Goal: Register for event/course

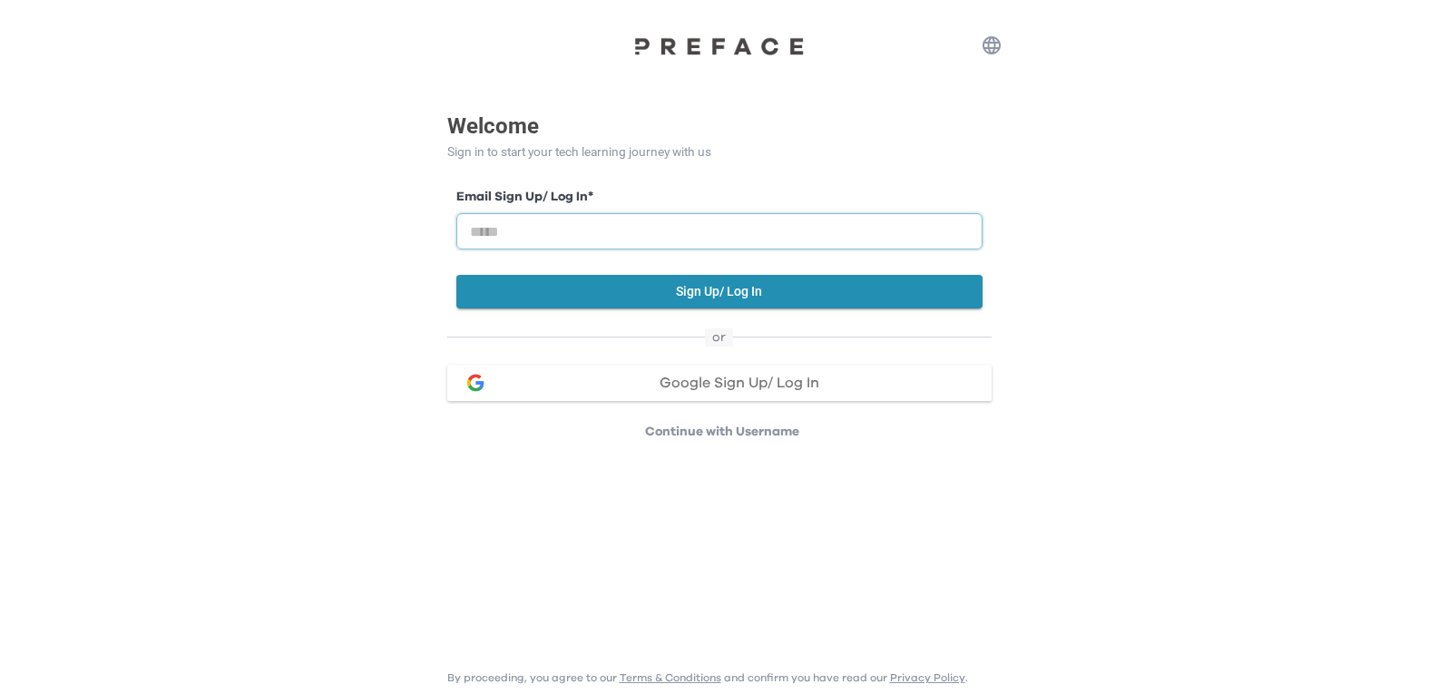
click at [510, 230] on input "email" at bounding box center [719, 231] width 526 height 36
type input "**********"
click at [711, 299] on button "Sign Up/ Log In" at bounding box center [719, 292] width 526 height 34
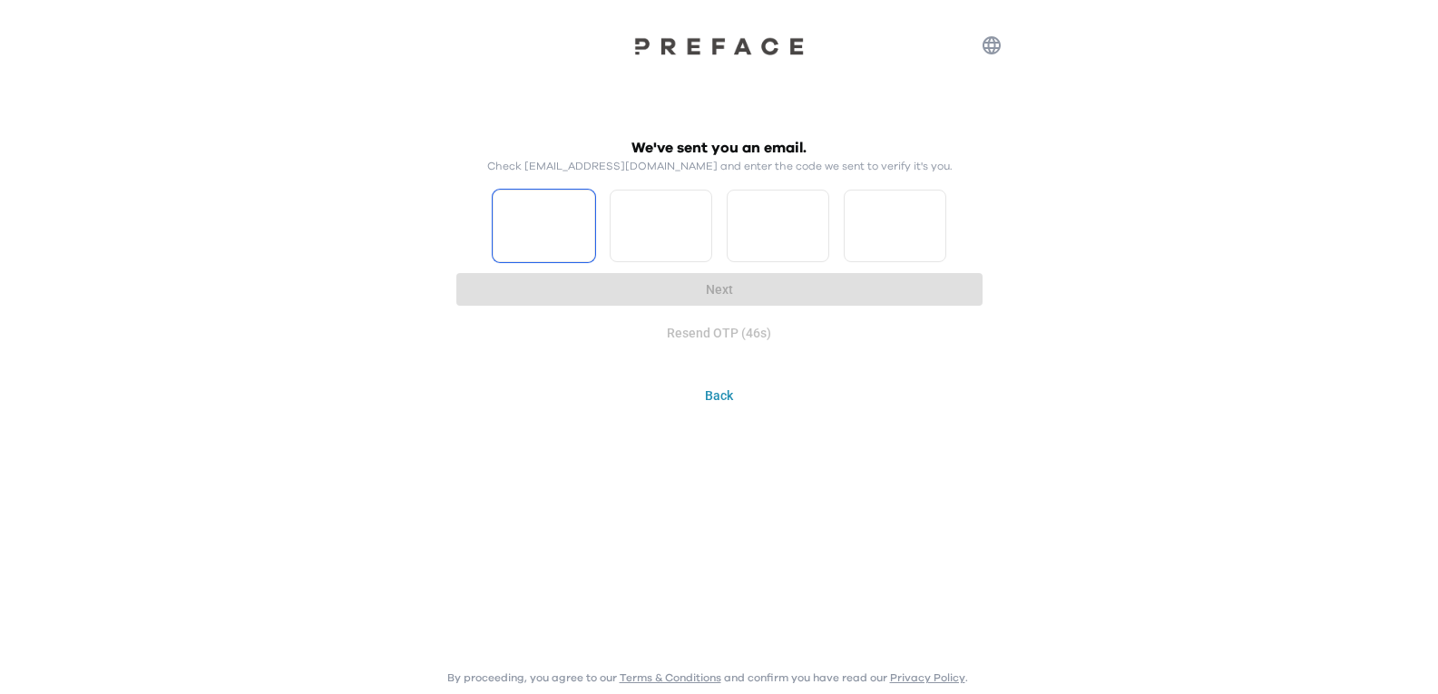
click at [553, 249] on input "Please enter OTP character 1" at bounding box center [544, 226] width 103 height 73
type input "*"
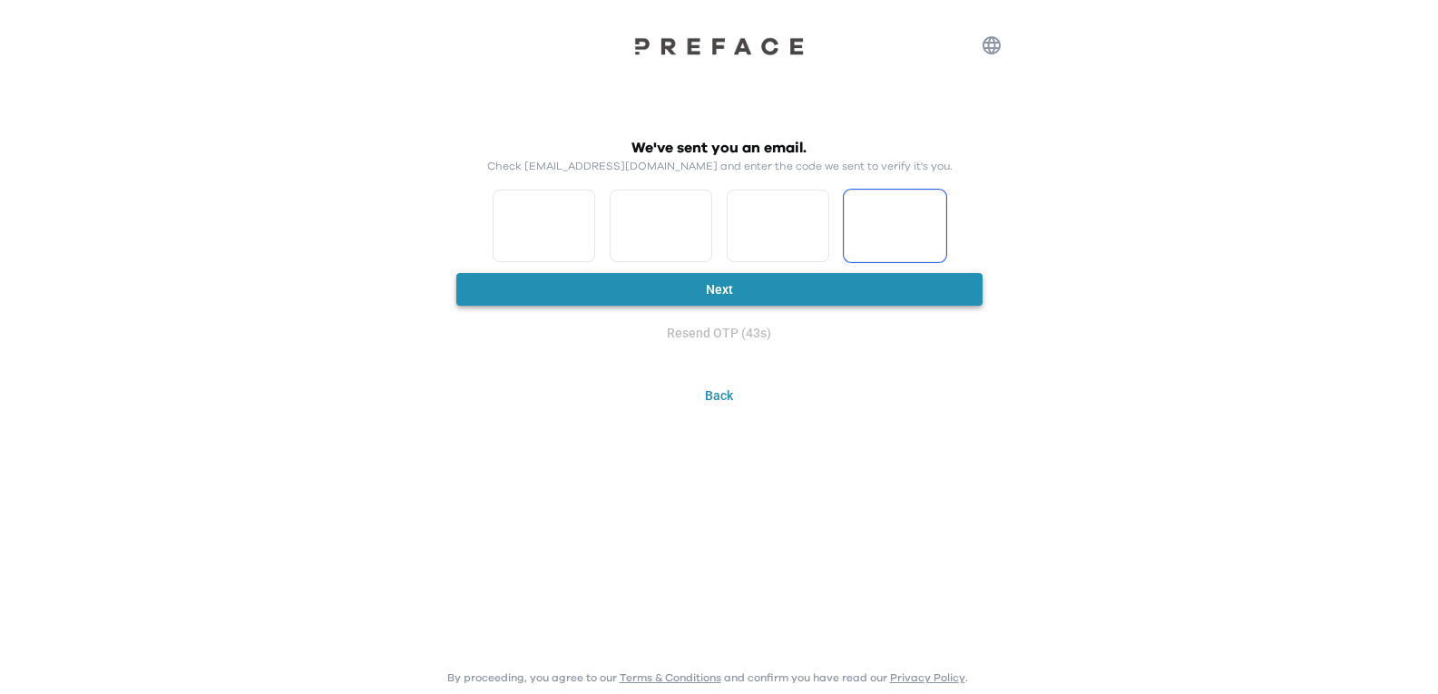
type input "*"
click at [662, 289] on button "Next" at bounding box center [719, 290] width 526 height 34
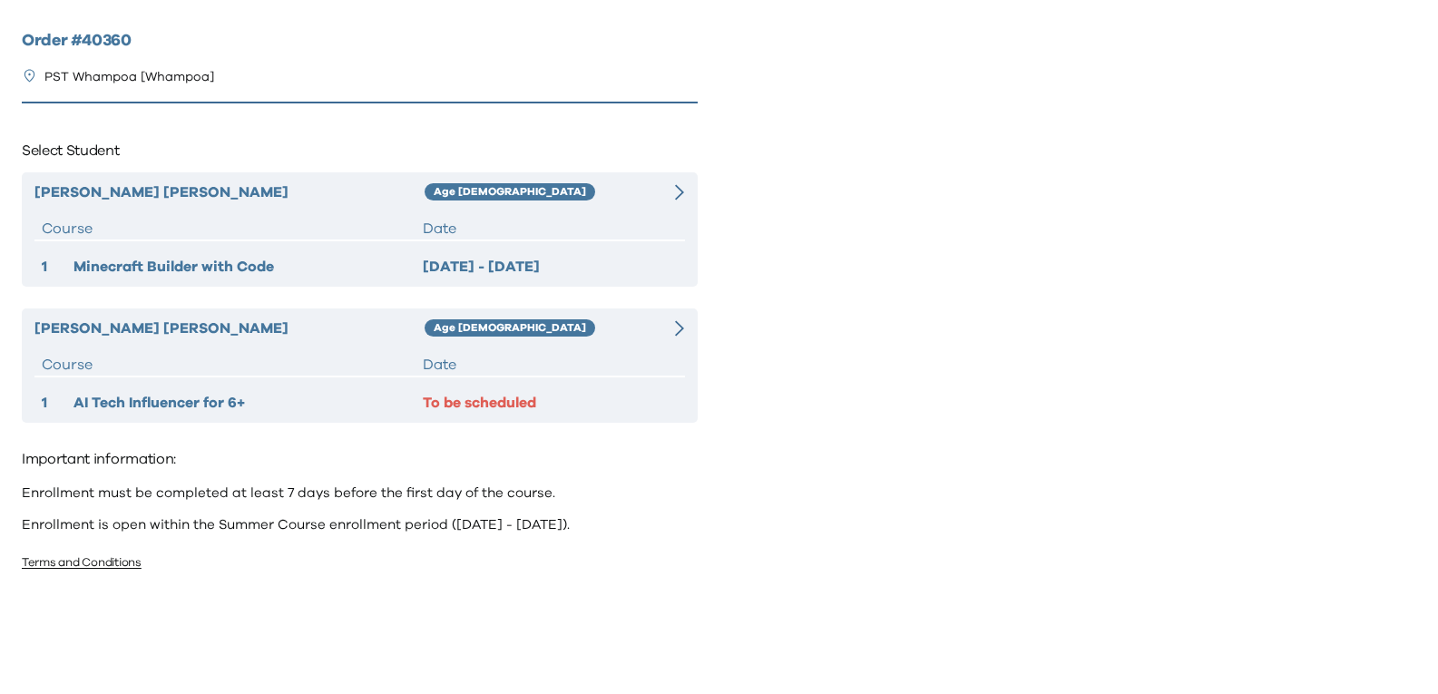
click at [475, 405] on div "To be scheduled" at bounding box center [550, 403] width 254 height 22
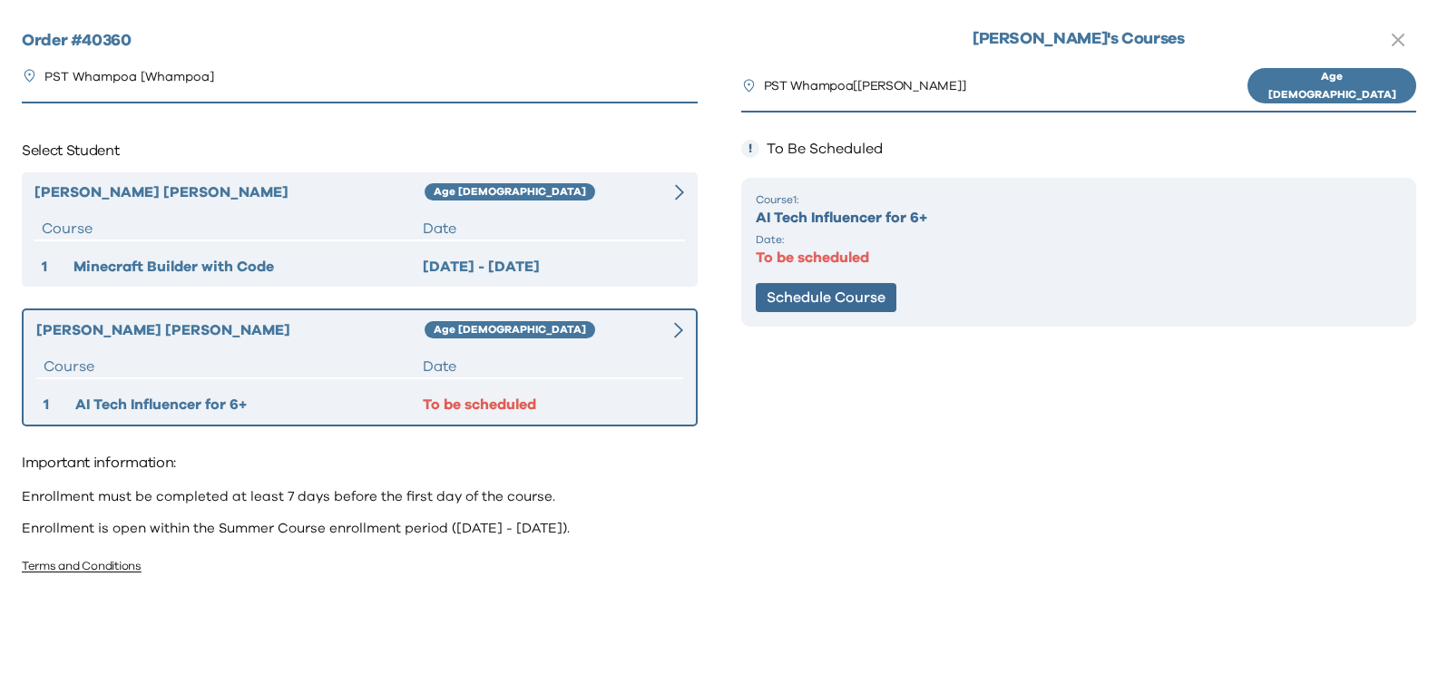
click at [677, 335] on icon at bounding box center [678, 329] width 9 height 15
click at [476, 417] on div "Ka Yan Wong Age 4-5 Course Date 1 AI Tech Influencer for 6+ To be scheduled" at bounding box center [360, 368] width 676 height 118
click at [476, 409] on div "To be scheduled" at bounding box center [549, 405] width 253 height 22
click at [1403, 40] on icon "button" at bounding box center [1398, 40] width 22 height 22
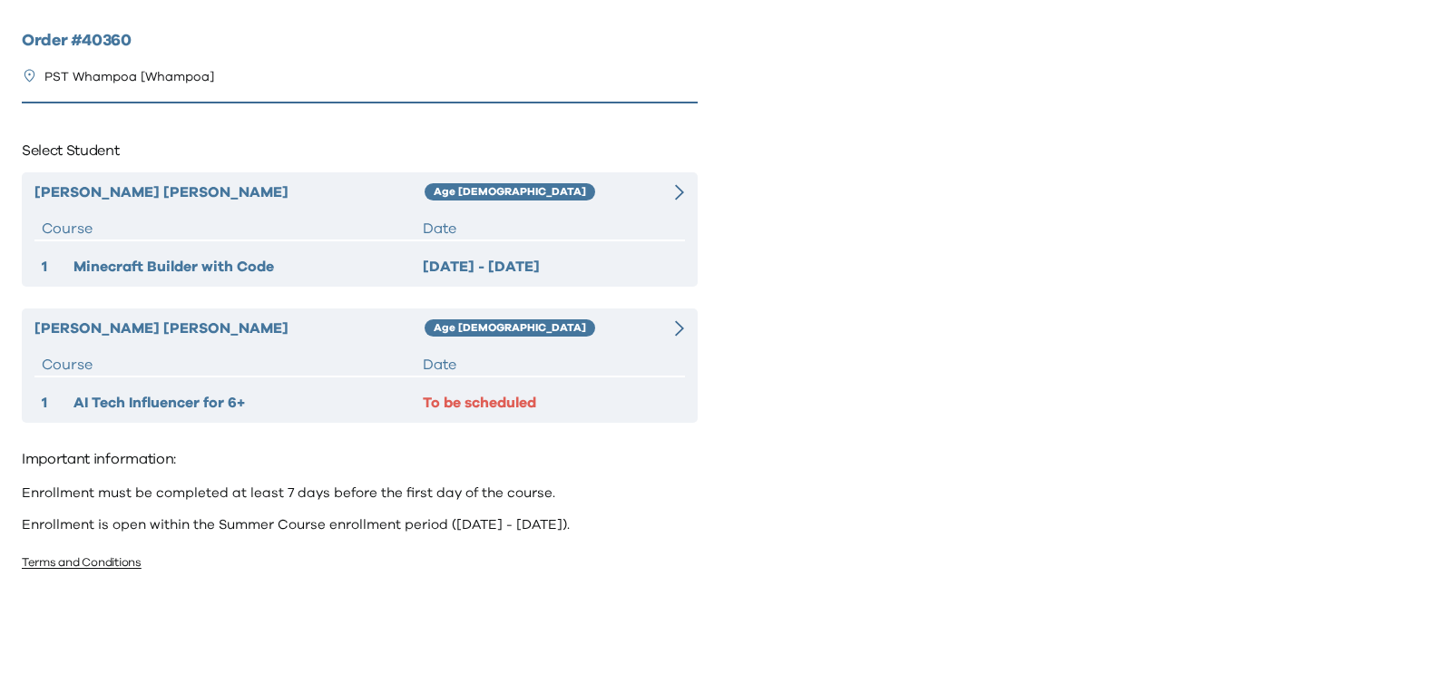
click at [457, 406] on div "To be scheduled" at bounding box center [550, 403] width 254 height 22
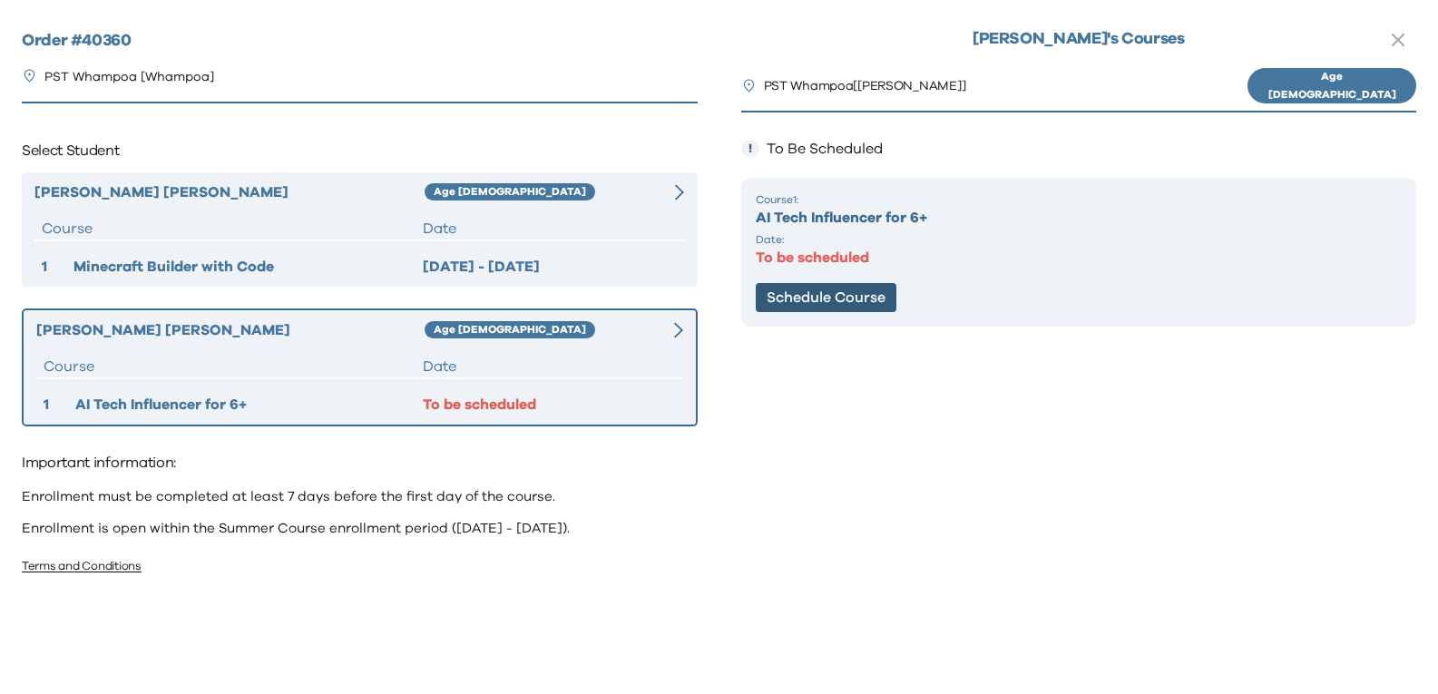
click at [847, 298] on button "Schedule Course" at bounding box center [826, 297] width 141 height 29
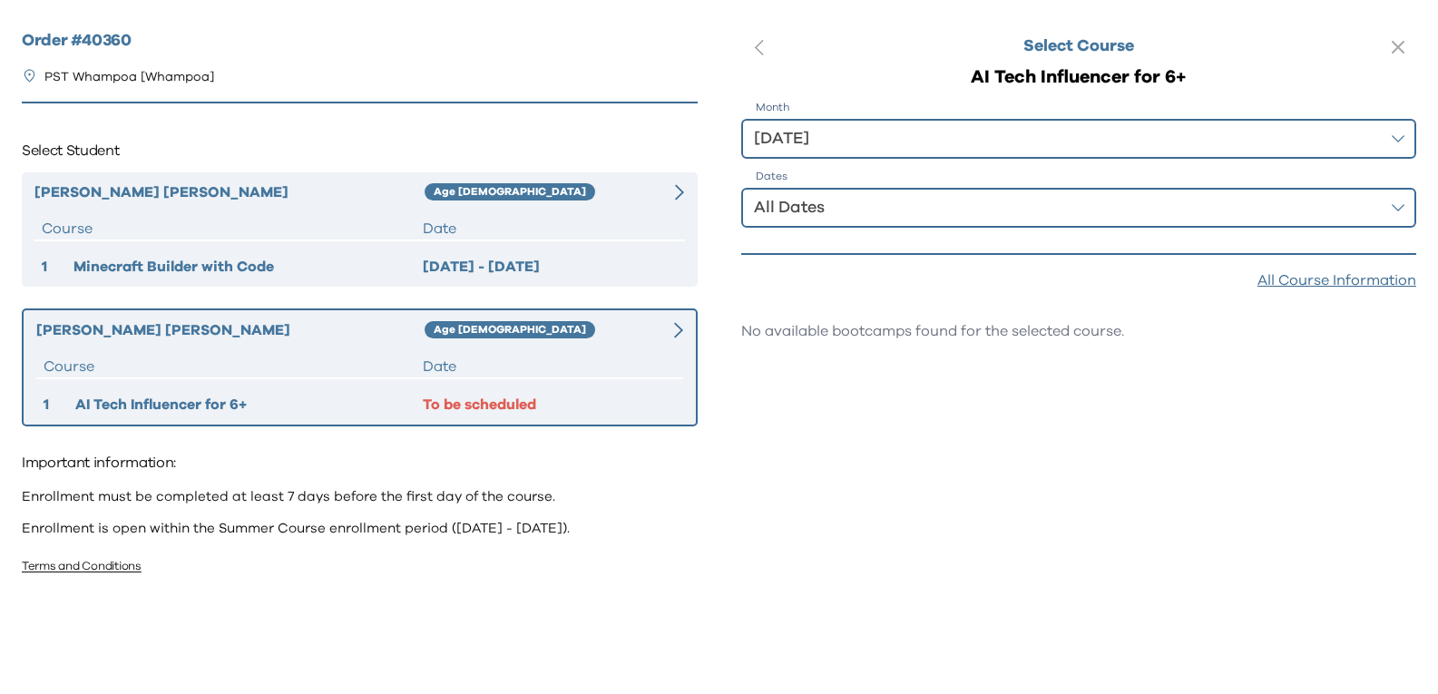
click at [821, 218] on div "All Dates" at bounding box center [1066, 207] width 625 height 25
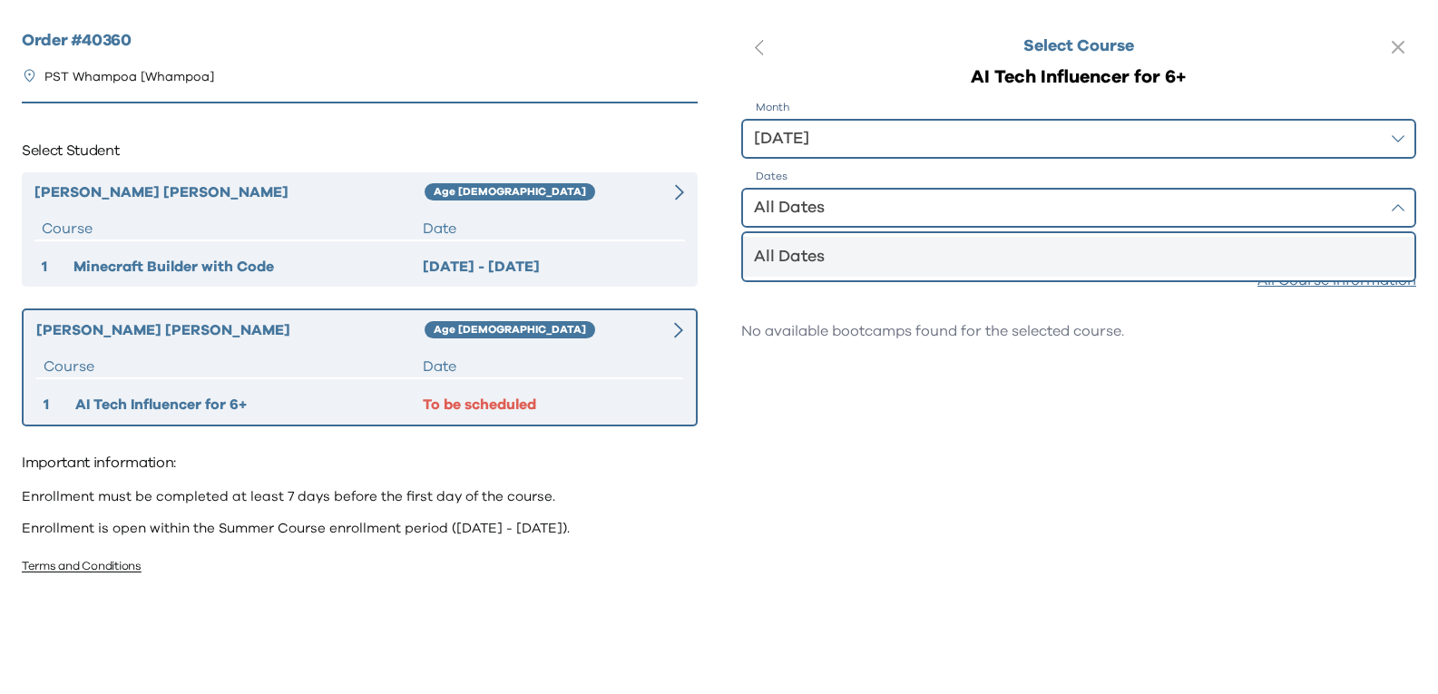
click at [838, 133] on div "[DATE]" at bounding box center [1066, 138] width 625 height 25
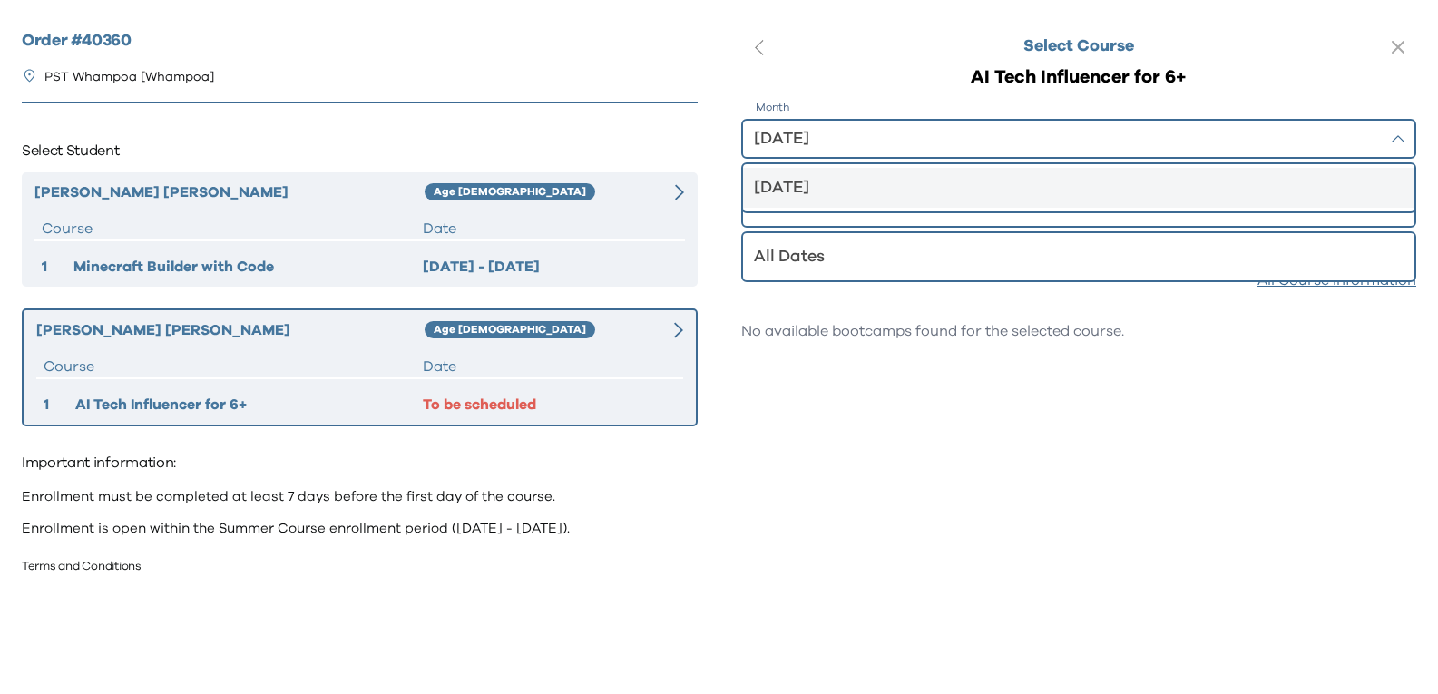
click at [846, 174] on li "[DATE]" at bounding box center [1079, 188] width 672 height 40
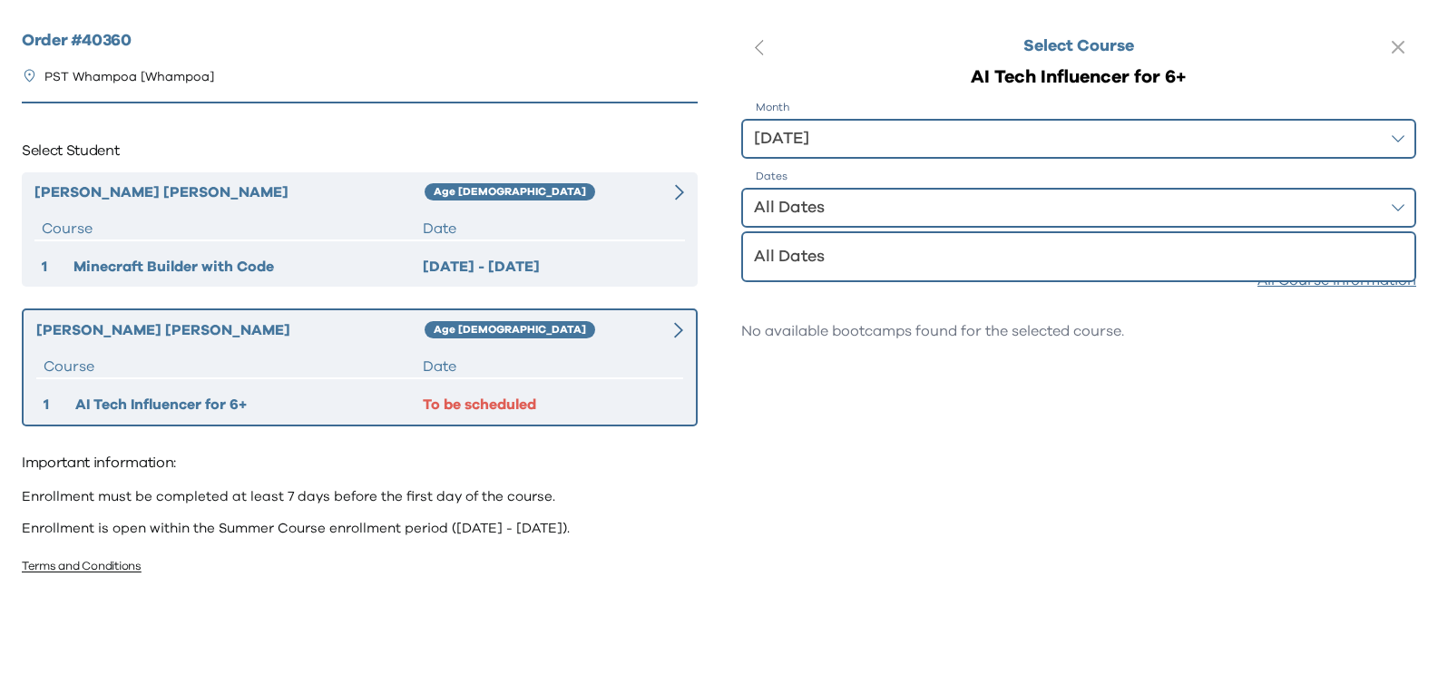
click at [831, 242] on li "All Dates" at bounding box center [1079, 257] width 672 height 40
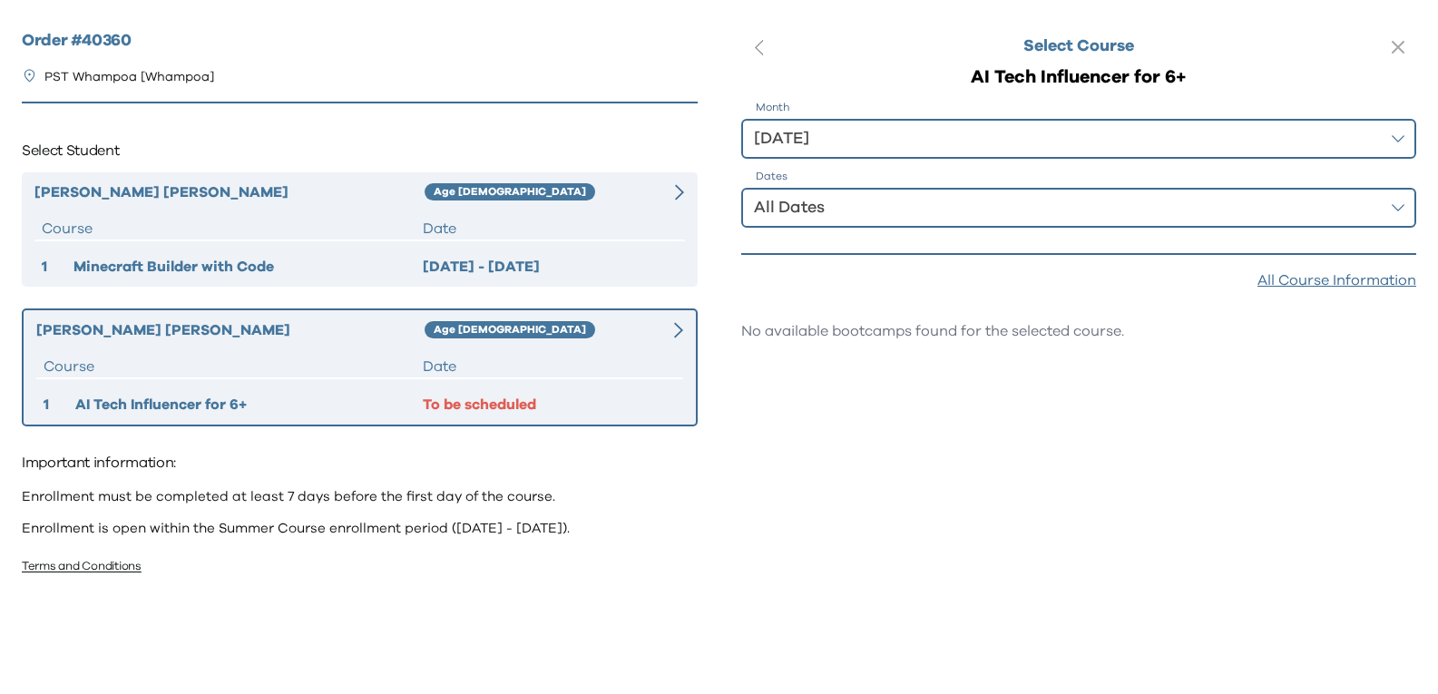
click at [822, 208] on div "All Dates" at bounding box center [1066, 207] width 625 height 25
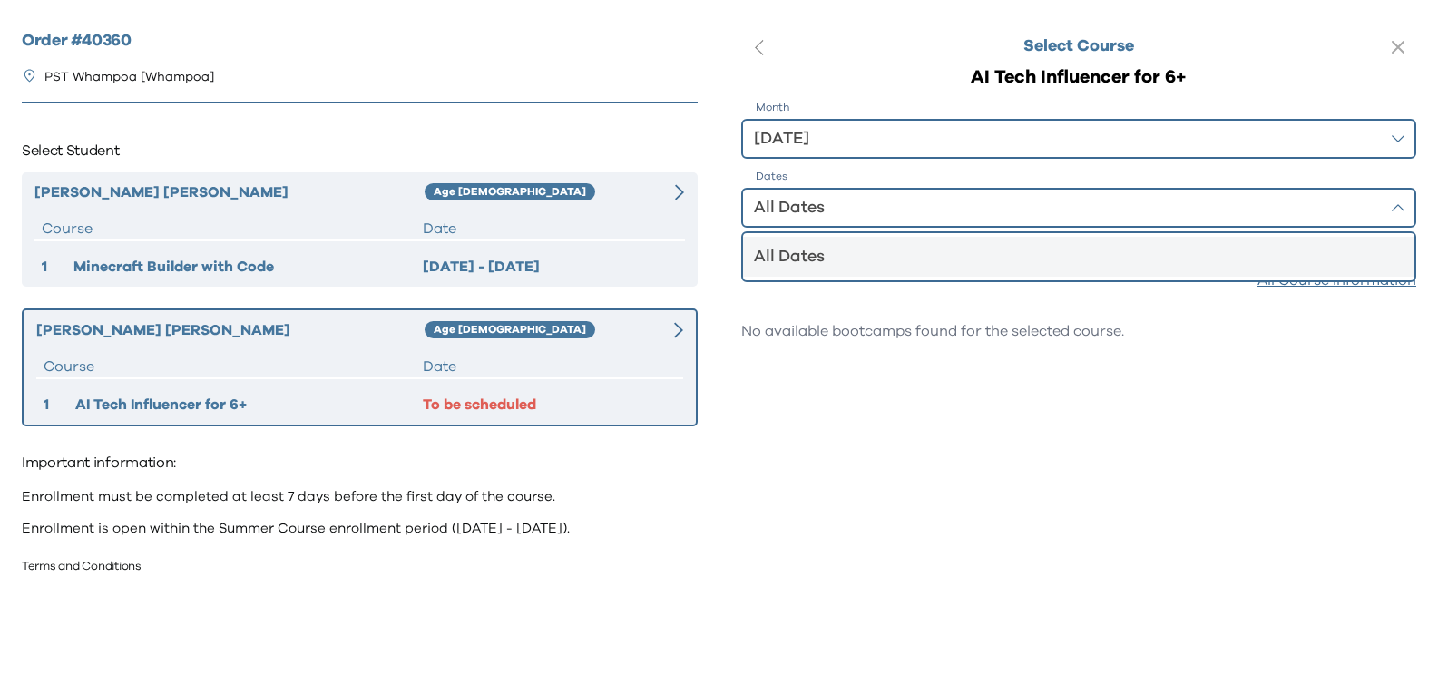
click at [822, 265] on div "All Dates" at bounding box center [1068, 256] width 629 height 25
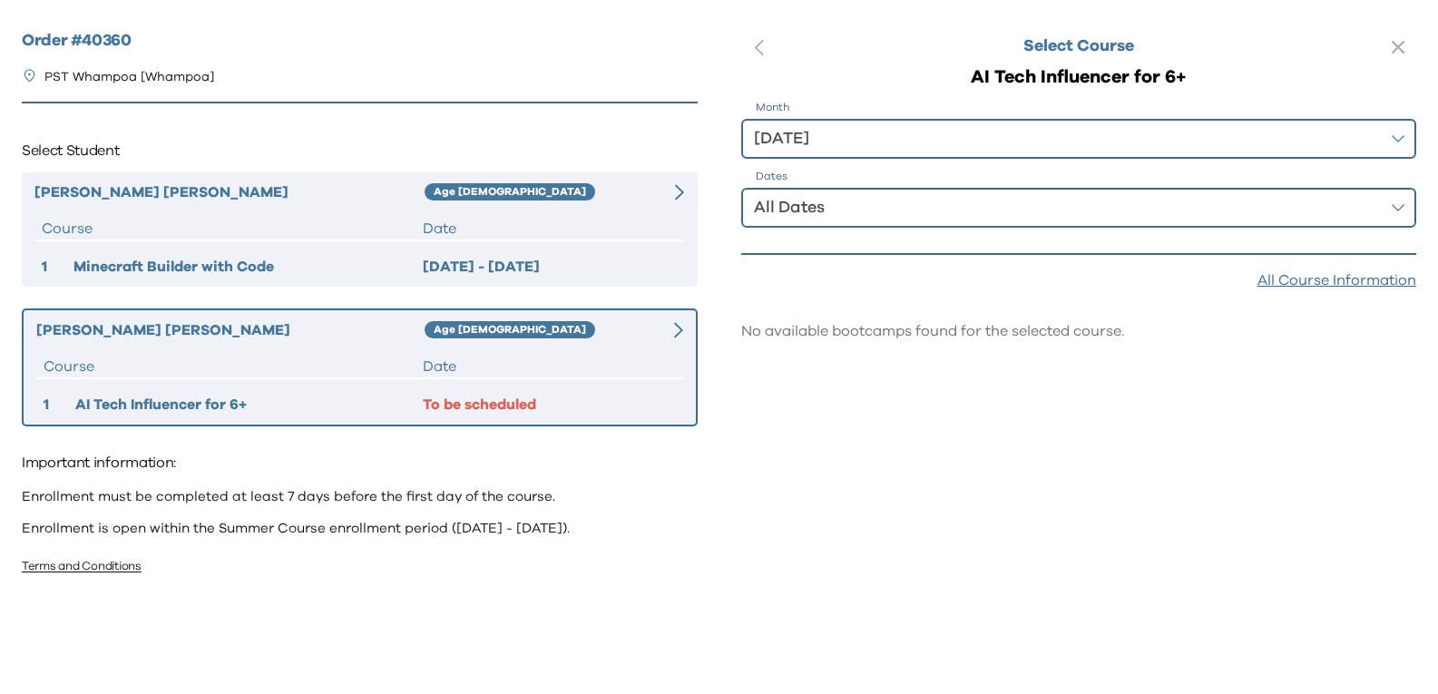
click at [831, 205] on div "All Dates" at bounding box center [1066, 207] width 625 height 25
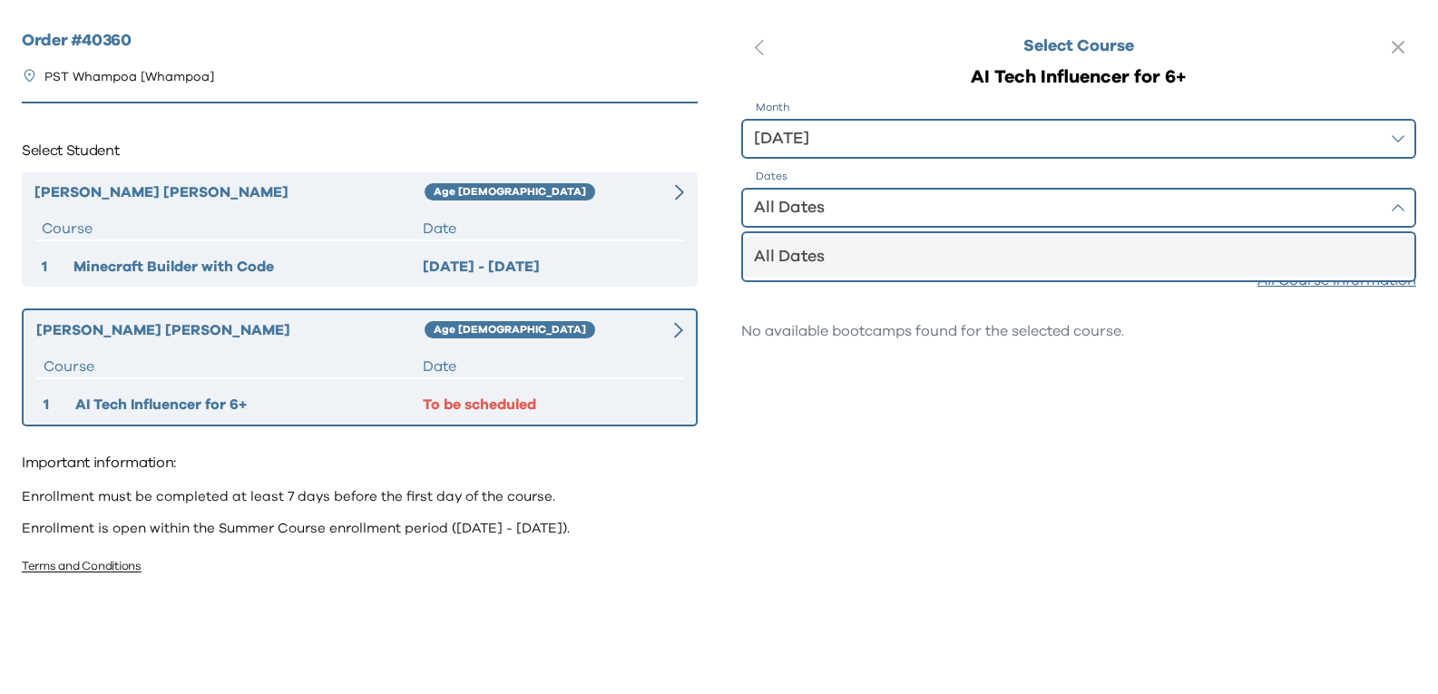
click at [826, 262] on div "All Dates" at bounding box center [1068, 256] width 629 height 25
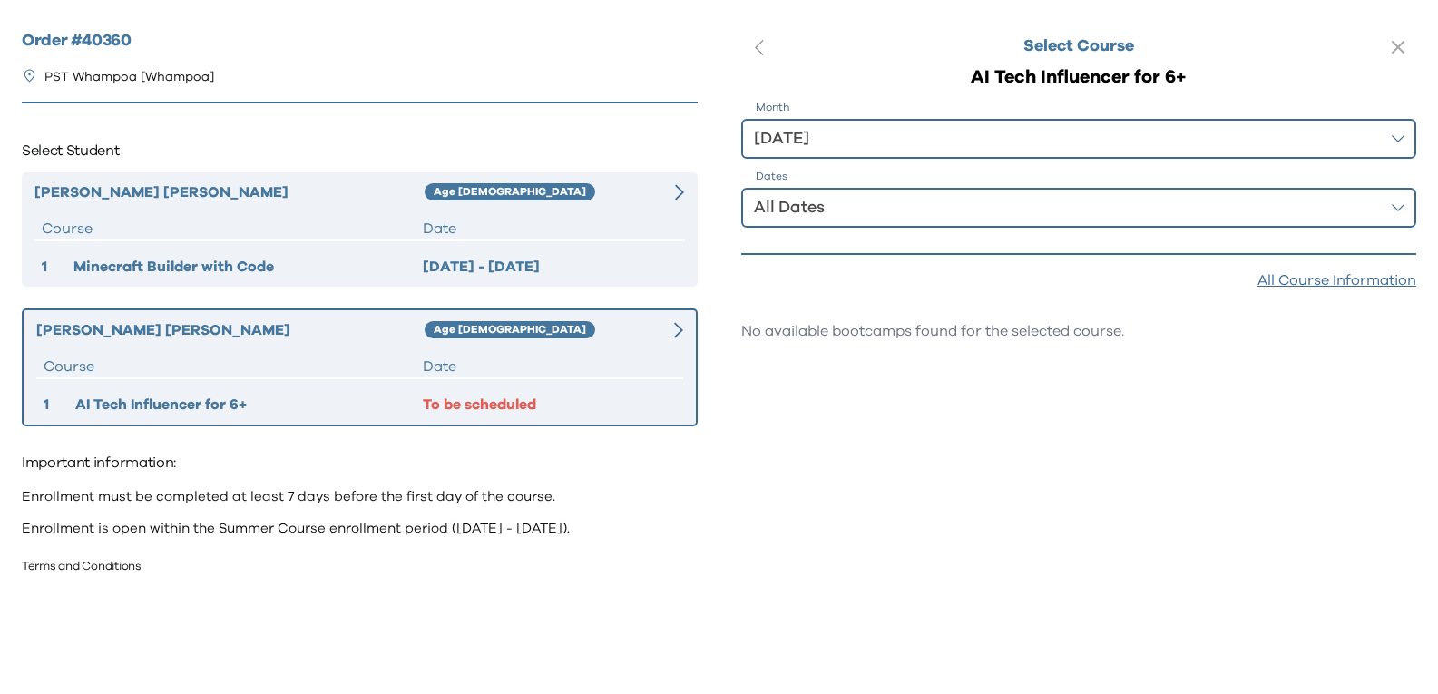
click at [832, 148] on div "Aug 2025" at bounding box center [1066, 138] width 625 height 25
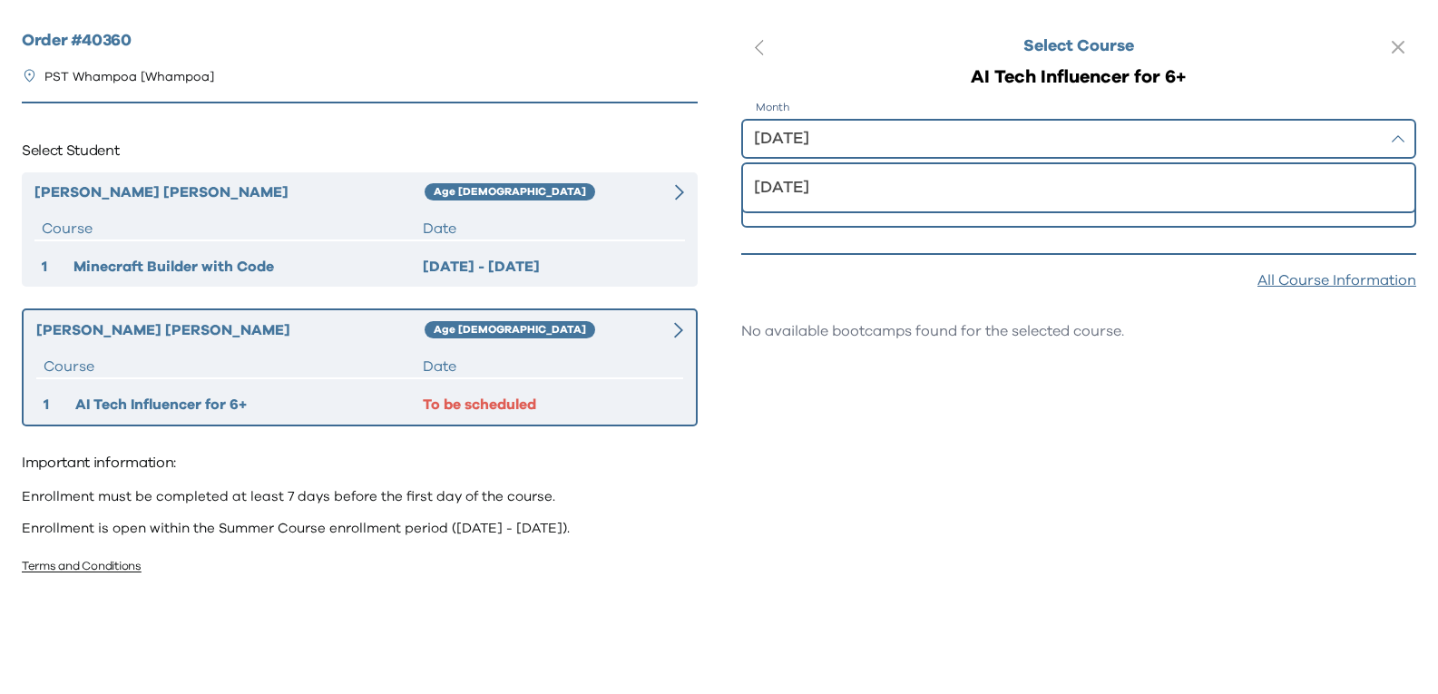
click at [832, 148] on div "Aug 2025" at bounding box center [1066, 138] width 625 height 25
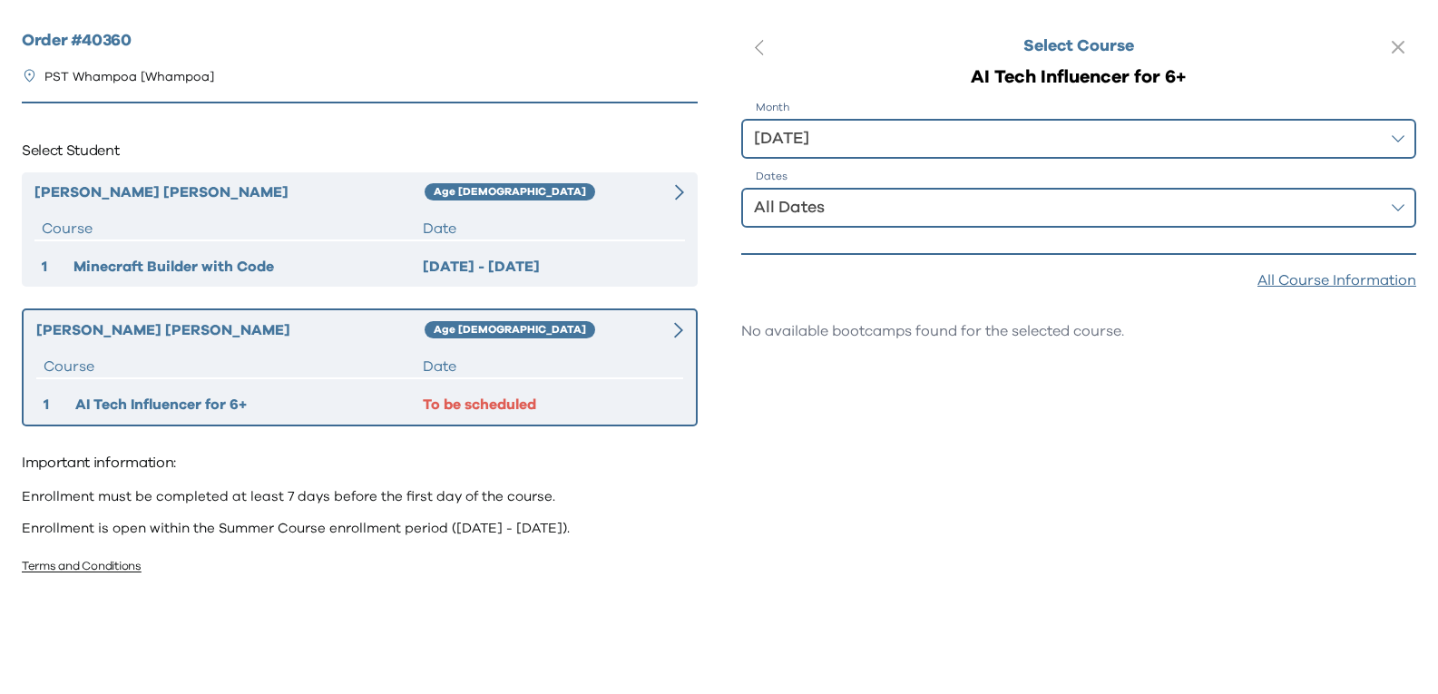
click at [1377, 209] on button "All Dates" at bounding box center [1079, 208] width 676 height 40
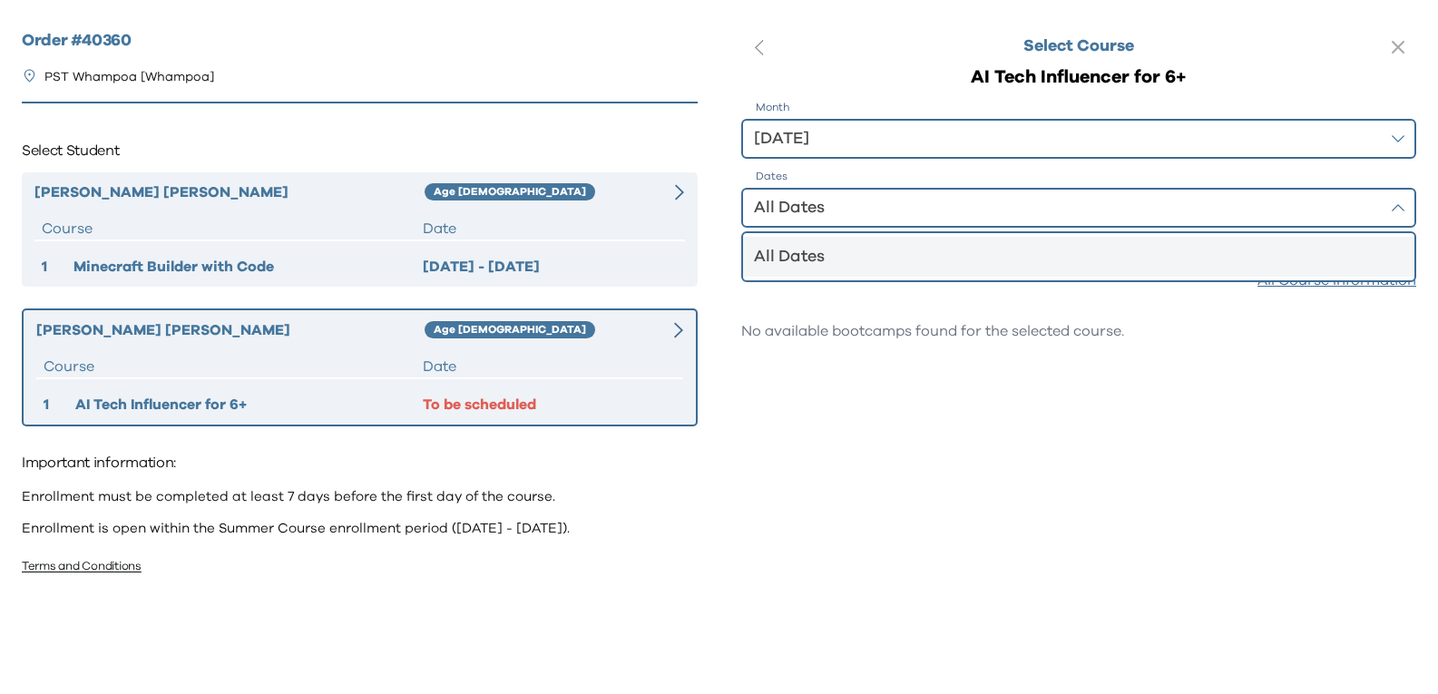
click at [1378, 209] on button "All Dates" at bounding box center [1079, 208] width 676 height 40
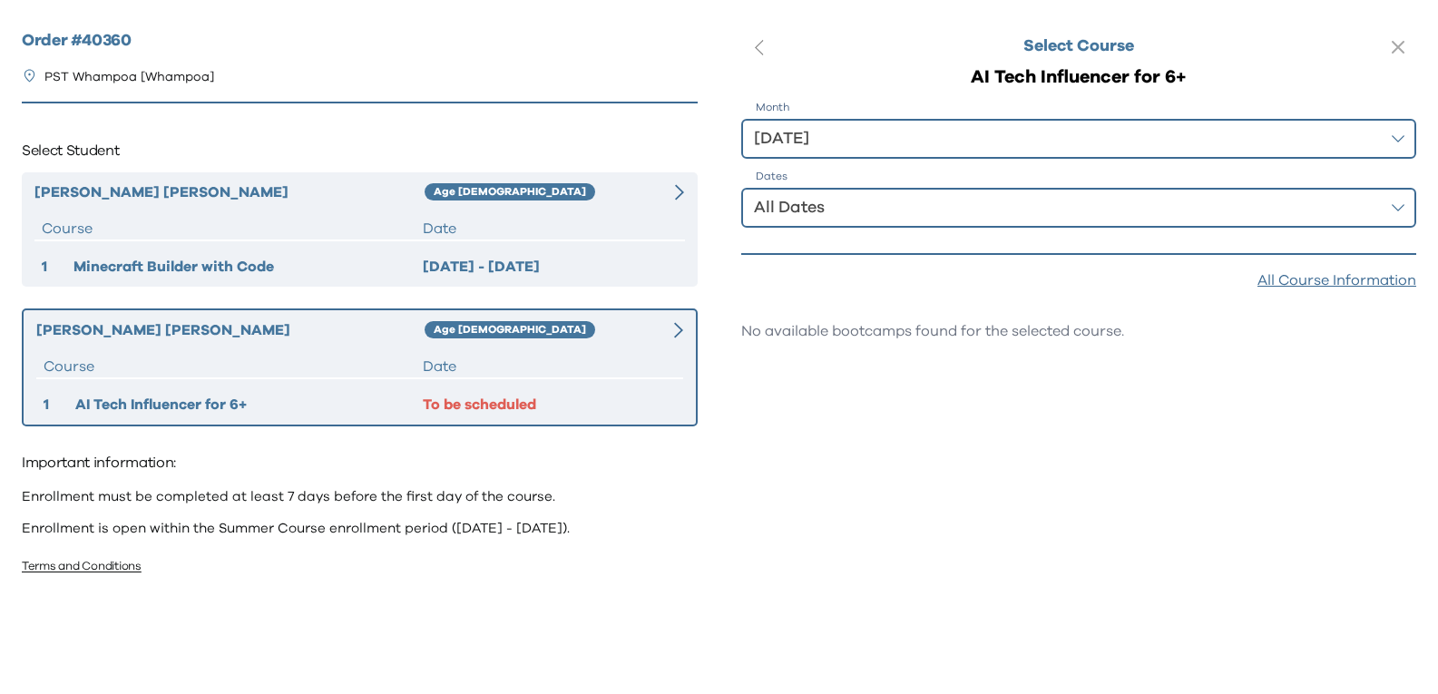
click at [1287, 285] on div "All Course Information" at bounding box center [1337, 281] width 159 height 22
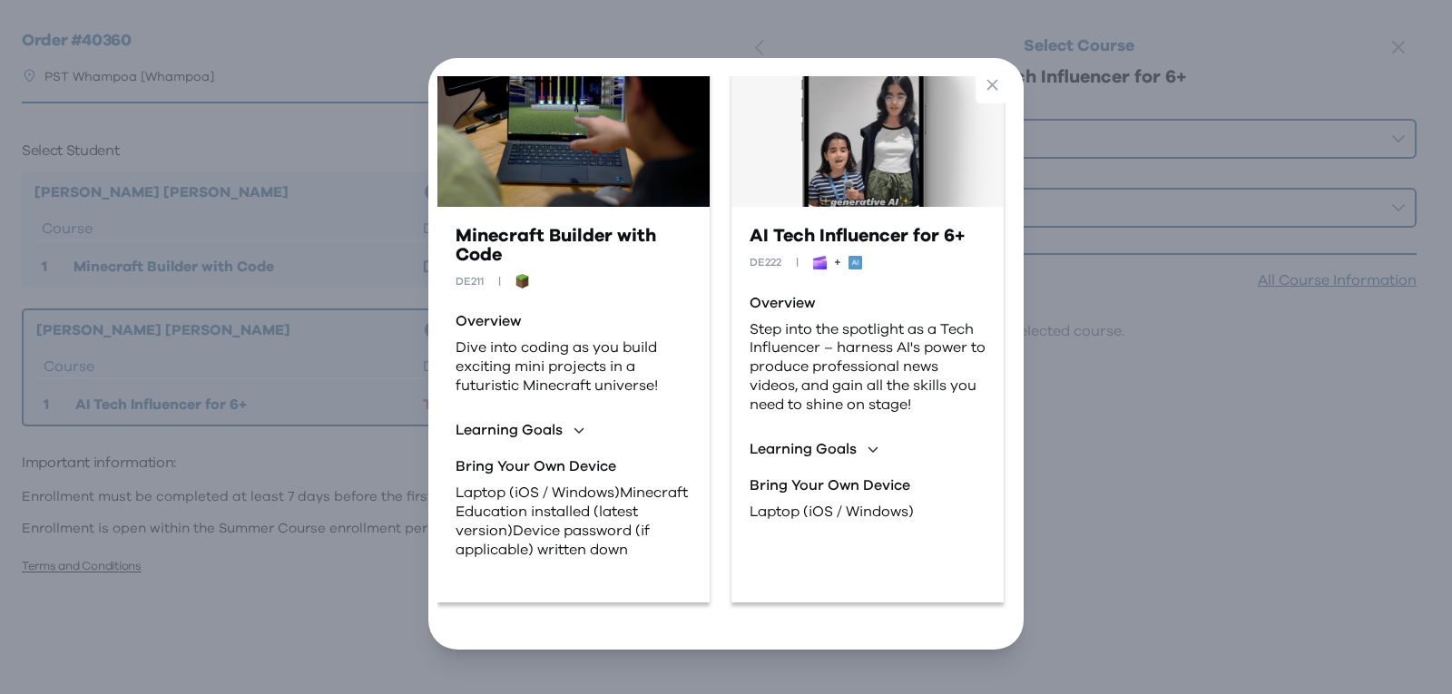
click at [951, 604] on div "Minecraft Builder with Code DE211 | + Overview Dive into coding as you build ex…" at bounding box center [725, 298] width 577 height 665
click at [996, 78] on icon "button" at bounding box center [992, 84] width 19 height 19
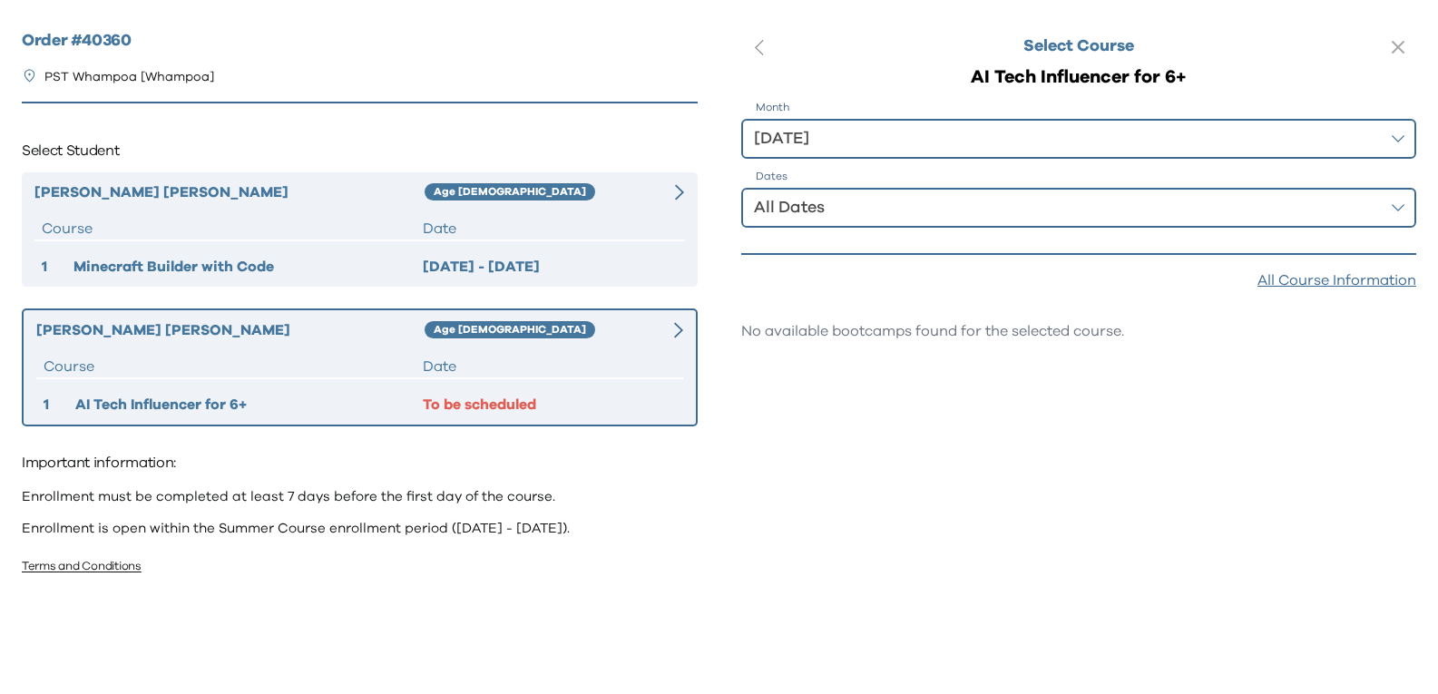
click at [847, 209] on div "All Dates" at bounding box center [1066, 207] width 625 height 25
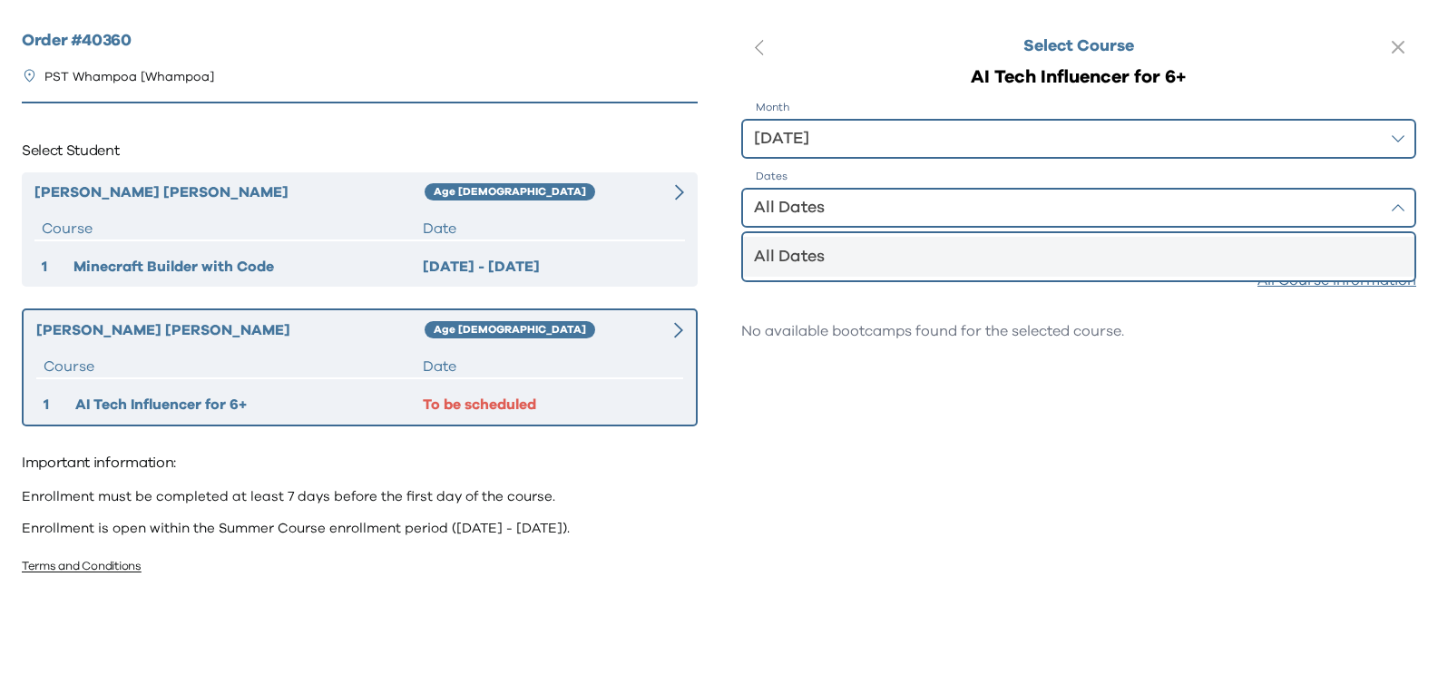
click at [848, 249] on div "All Dates" at bounding box center [1068, 256] width 629 height 25
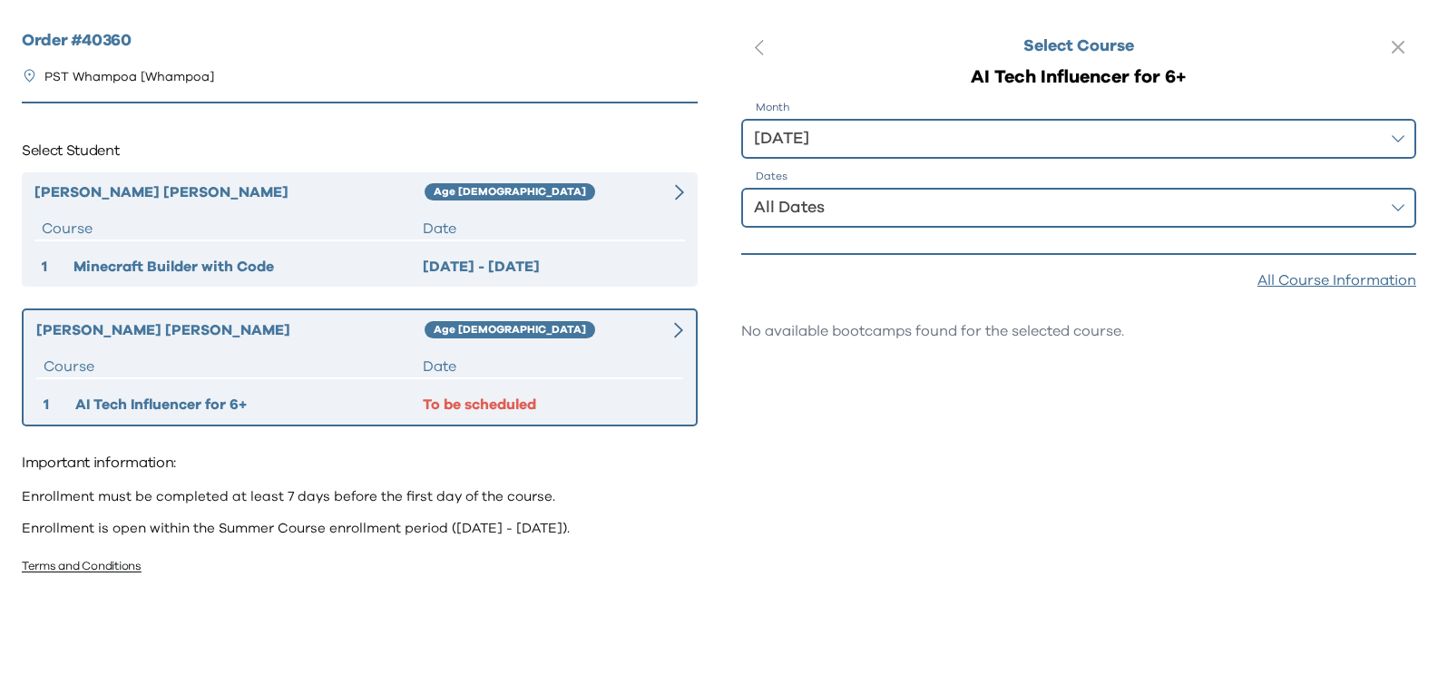
click at [822, 141] on div "Aug 2025" at bounding box center [1066, 138] width 625 height 25
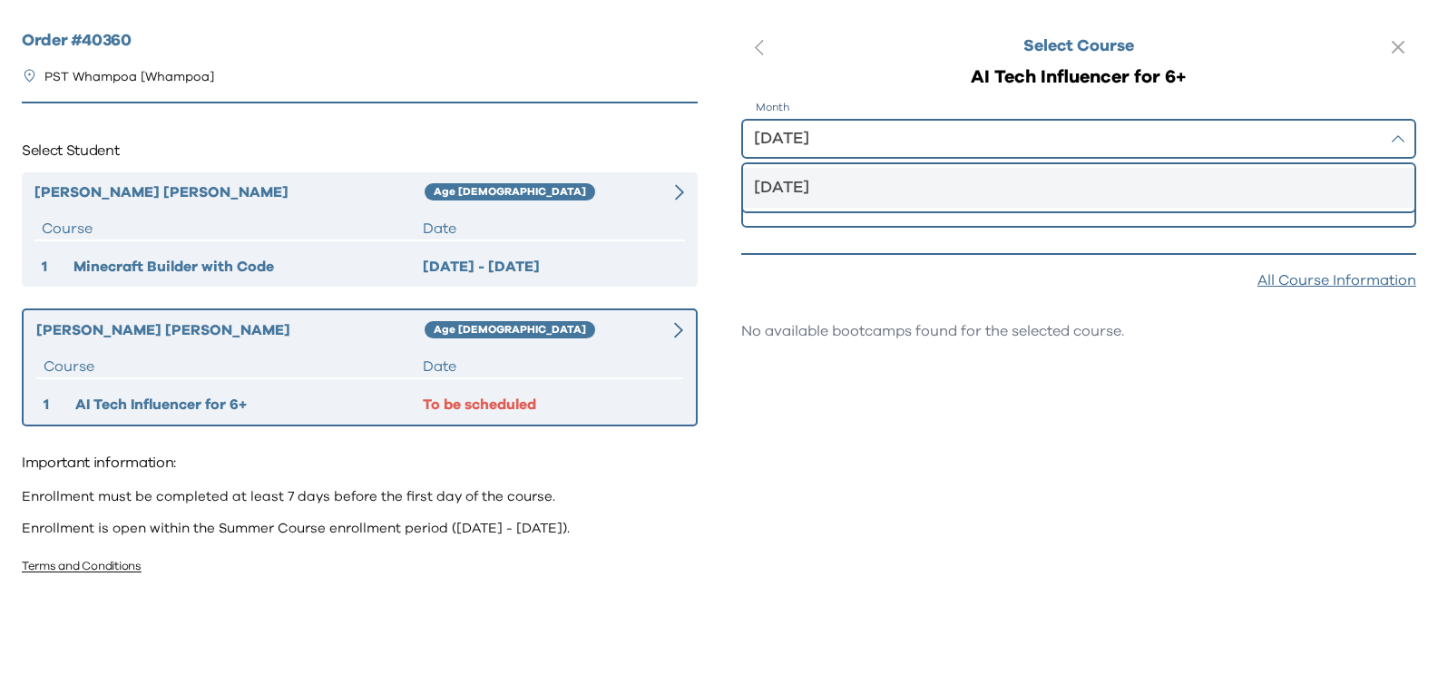
click at [822, 189] on div "Aug 2025" at bounding box center [1068, 187] width 629 height 25
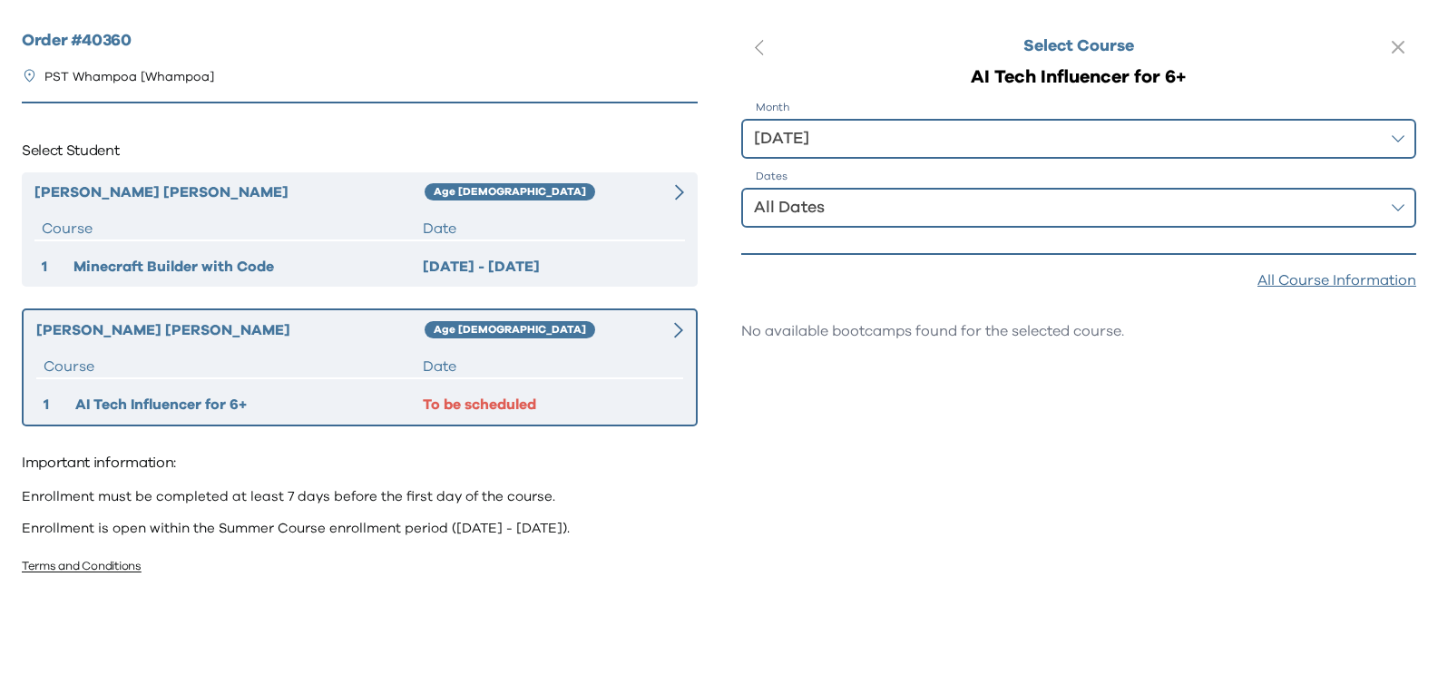
click at [840, 211] on div "All Dates" at bounding box center [1066, 207] width 625 height 25
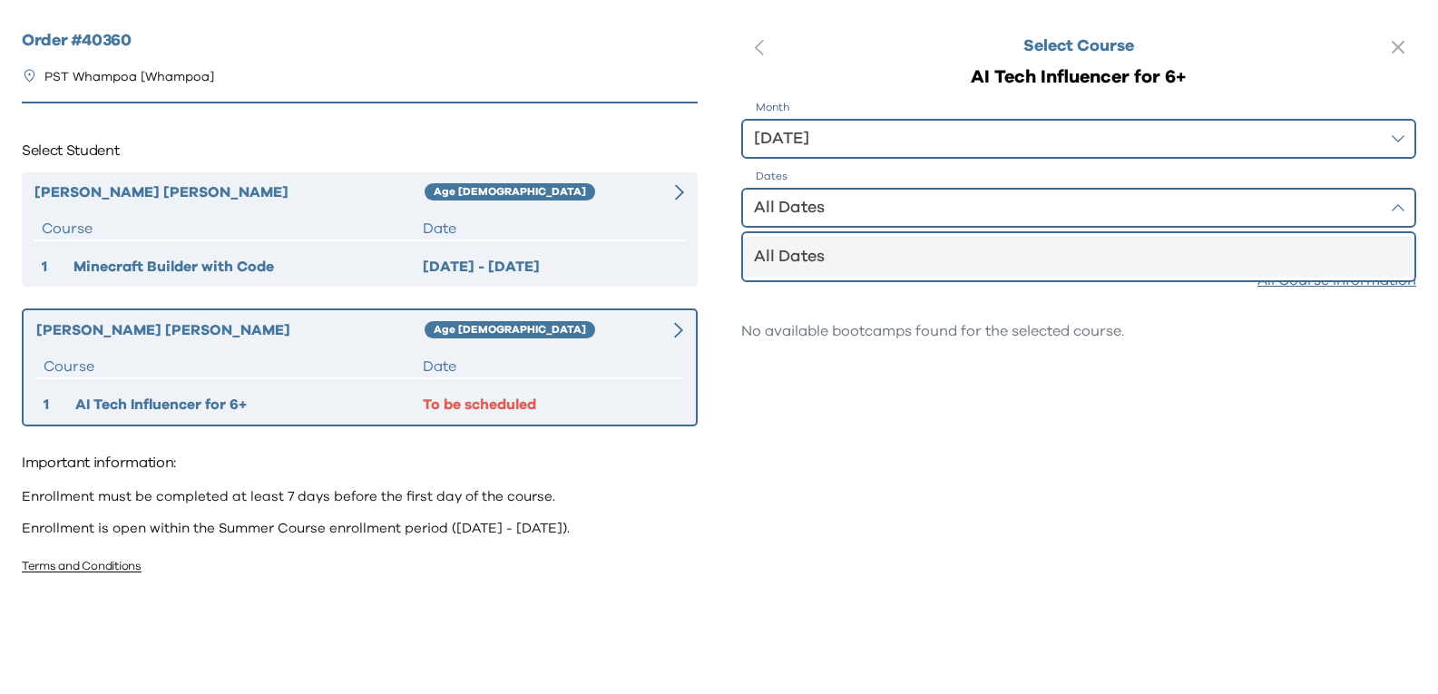
click at [848, 142] on div "Aug 2025" at bounding box center [1066, 138] width 625 height 25
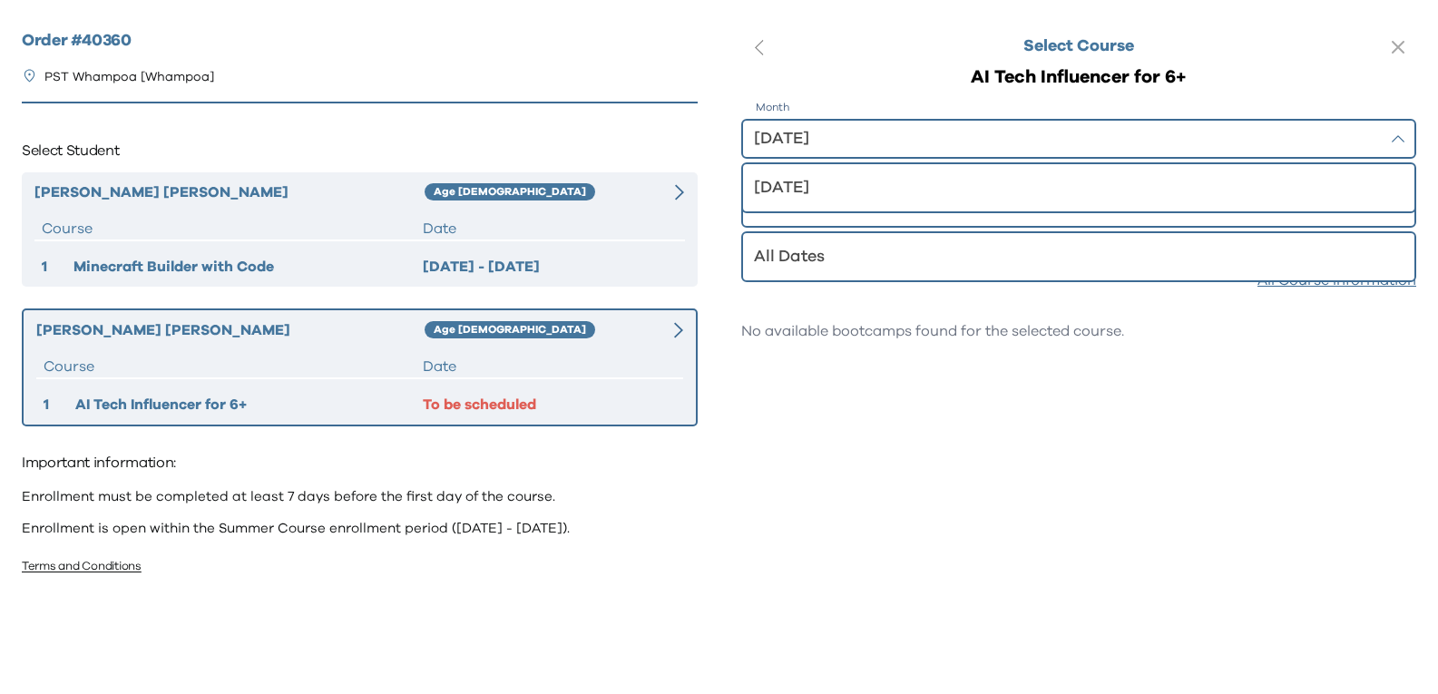
click at [854, 133] on div "Aug 2025" at bounding box center [1066, 138] width 625 height 25
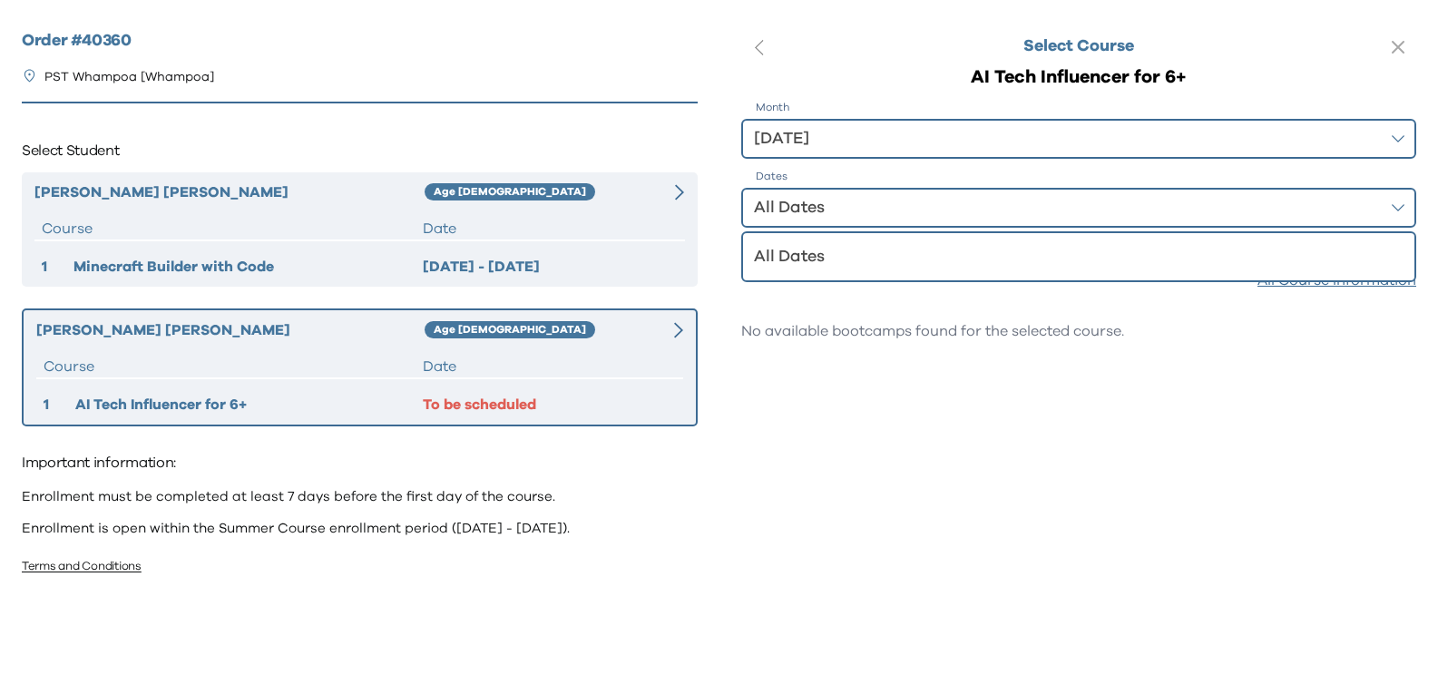
click at [1110, 69] on p "AI Tech Influencer for 6+" at bounding box center [1079, 76] width 676 height 25
click at [1393, 44] on icon "button" at bounding box center [1398, 47] width 11 height 11
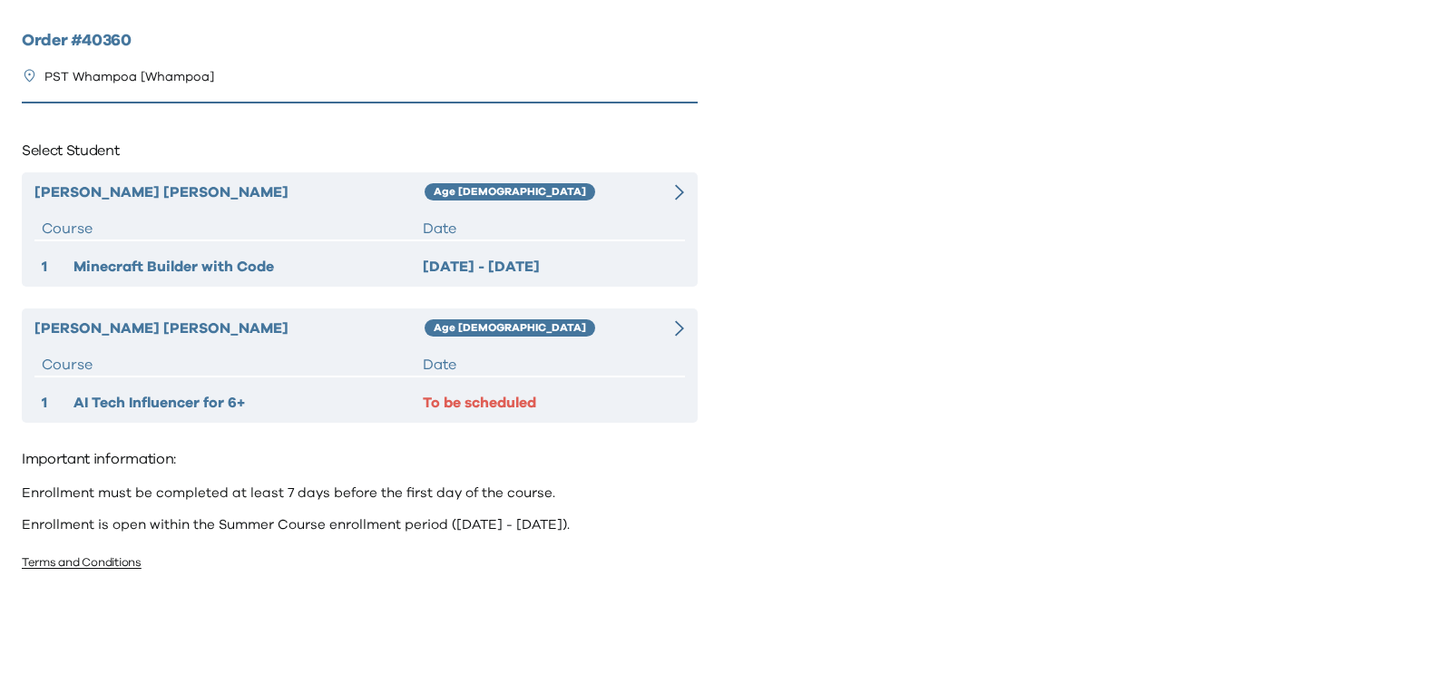
click at [672, 332] on div at bounding box center [668, 329] width 33 height 22
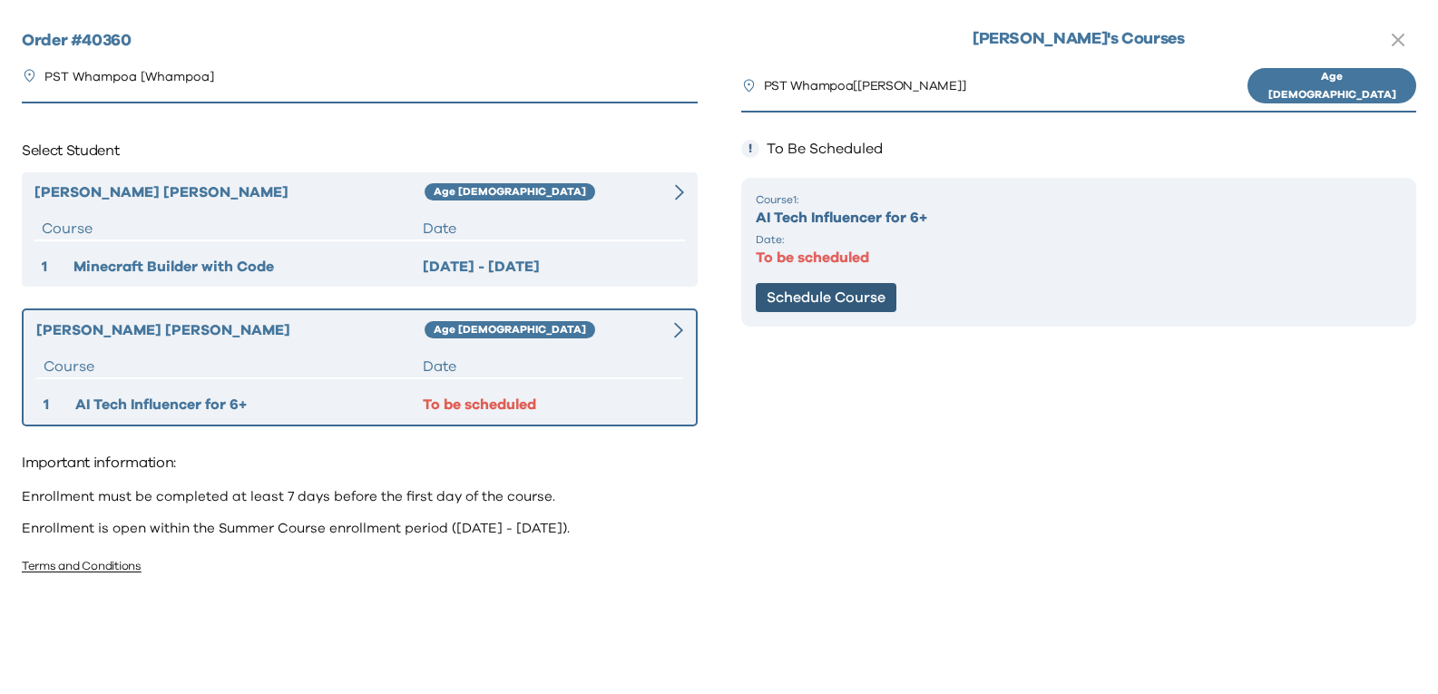
click at [812, 290] on button "Schedule Course" at bounding box center [826, 297] width 141 height 29
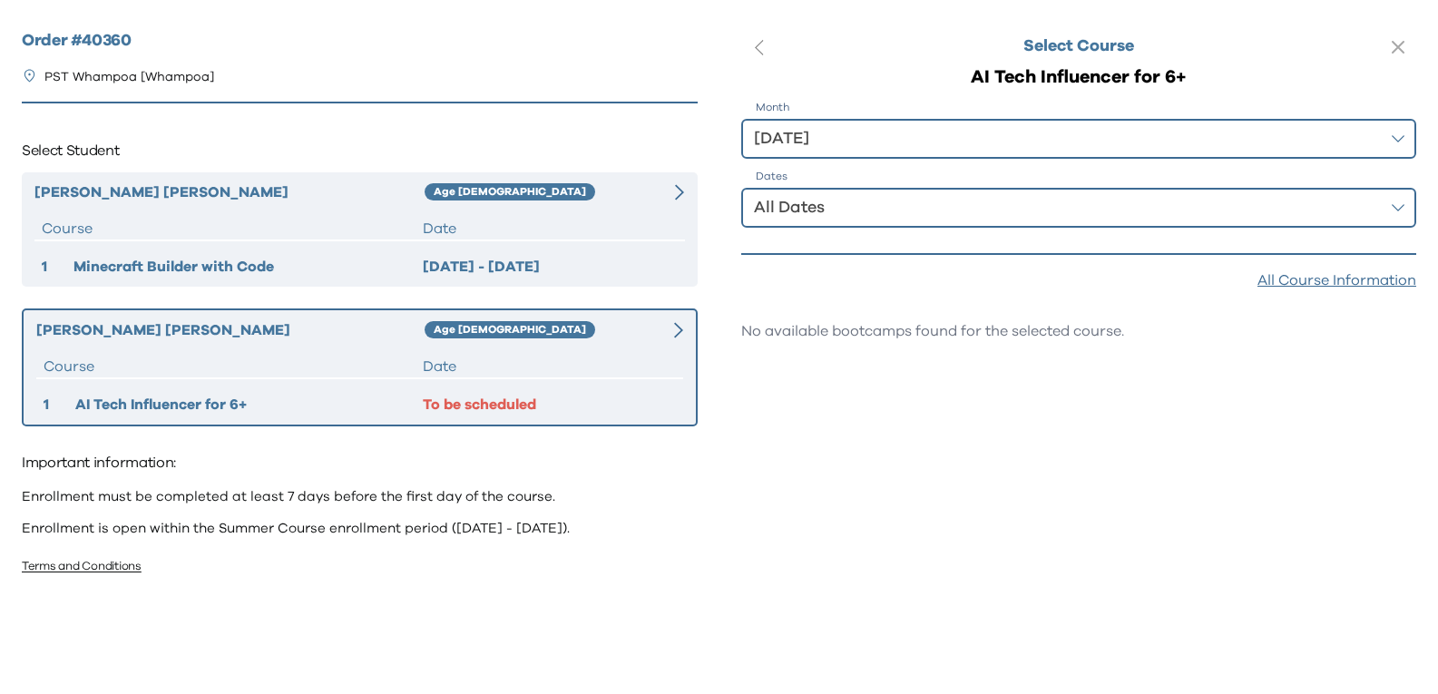
click at [1387, 206] on button "All Dates" at bounding box center [1079, 208] width 676 height 40
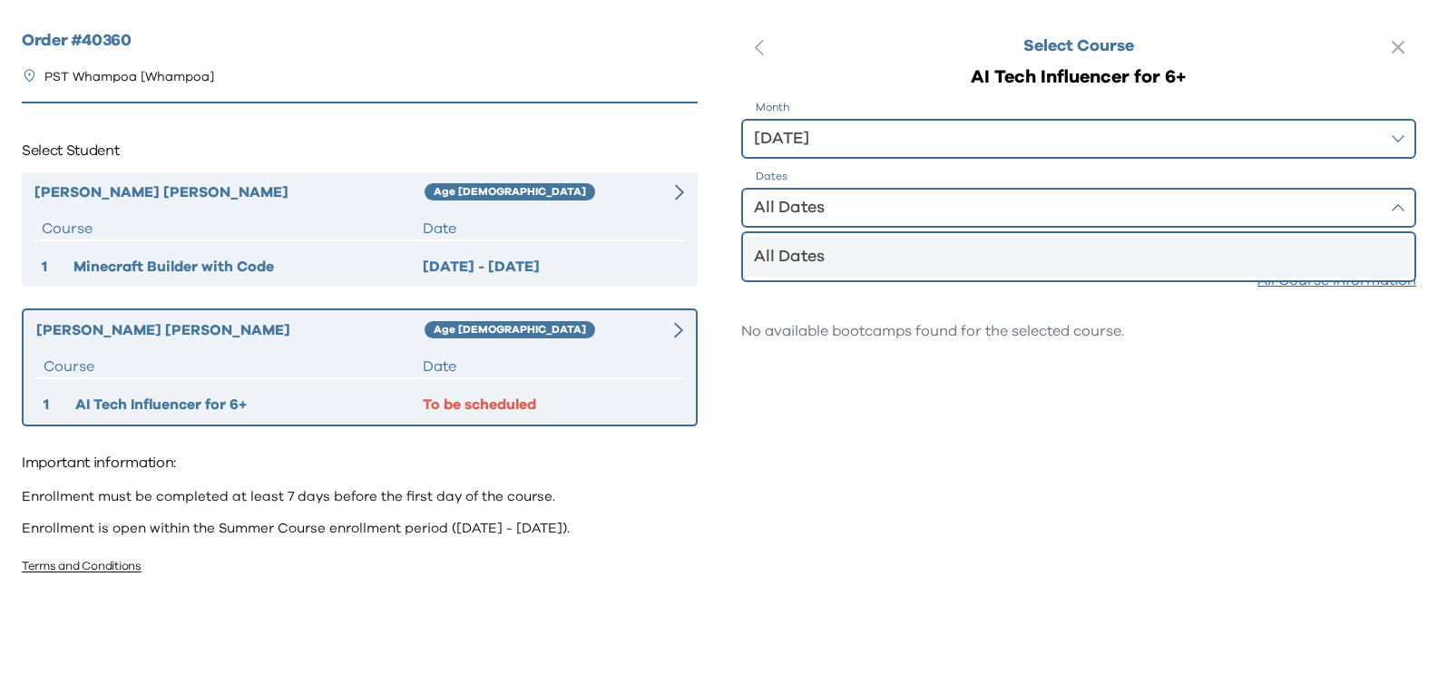
click at [886, 261] on div "All Dates" at bounding box center [1068, 256] width 629 height 25
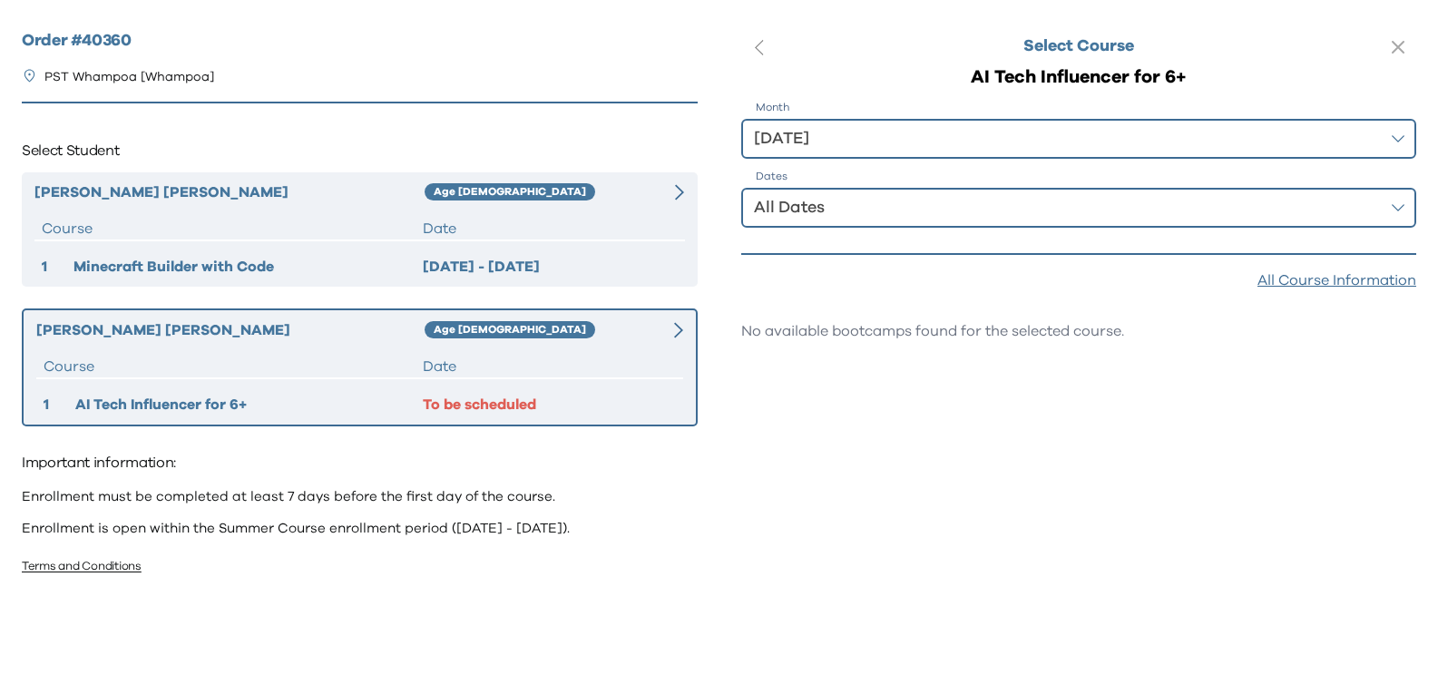
click at [814, 136] on div "[DATE]" at bounding box center [1066, 138] width 625 height 25
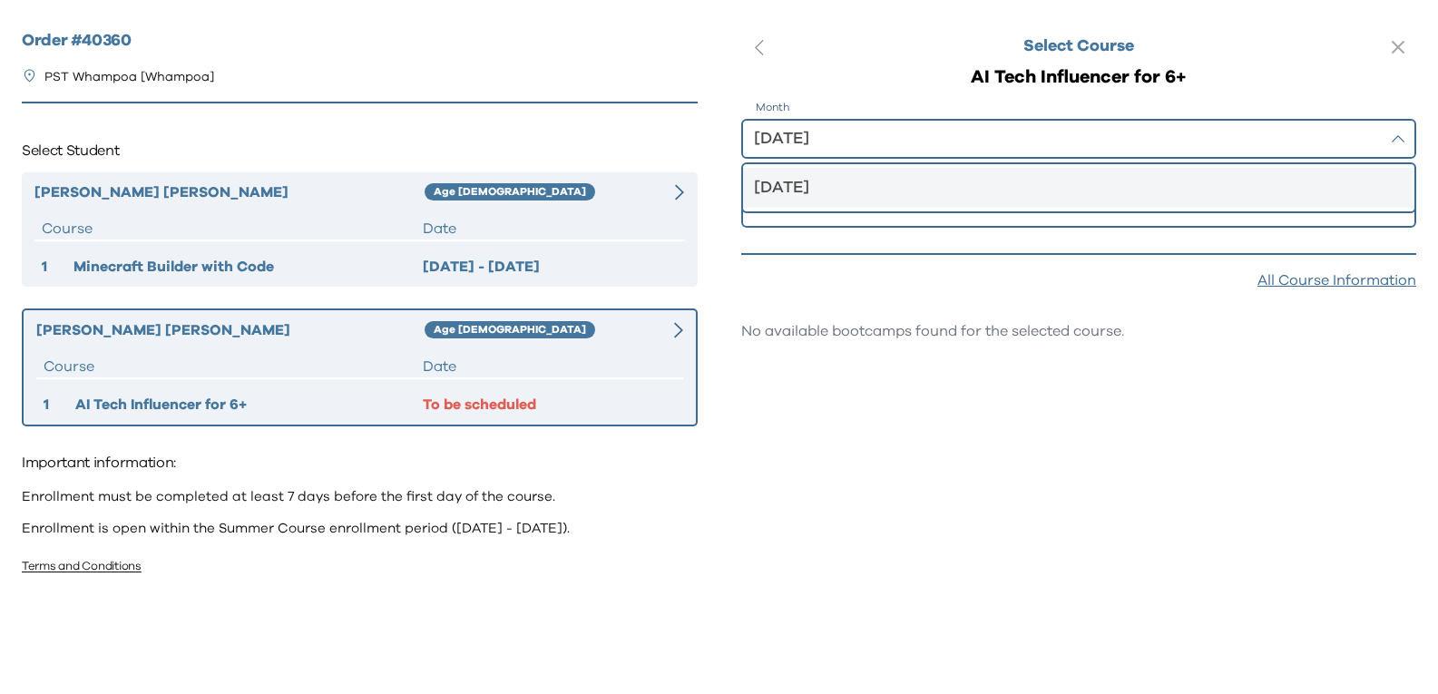
click at [842, 195] on div "[DATE]" at bounding box center [1068, 187] width 629 height 25
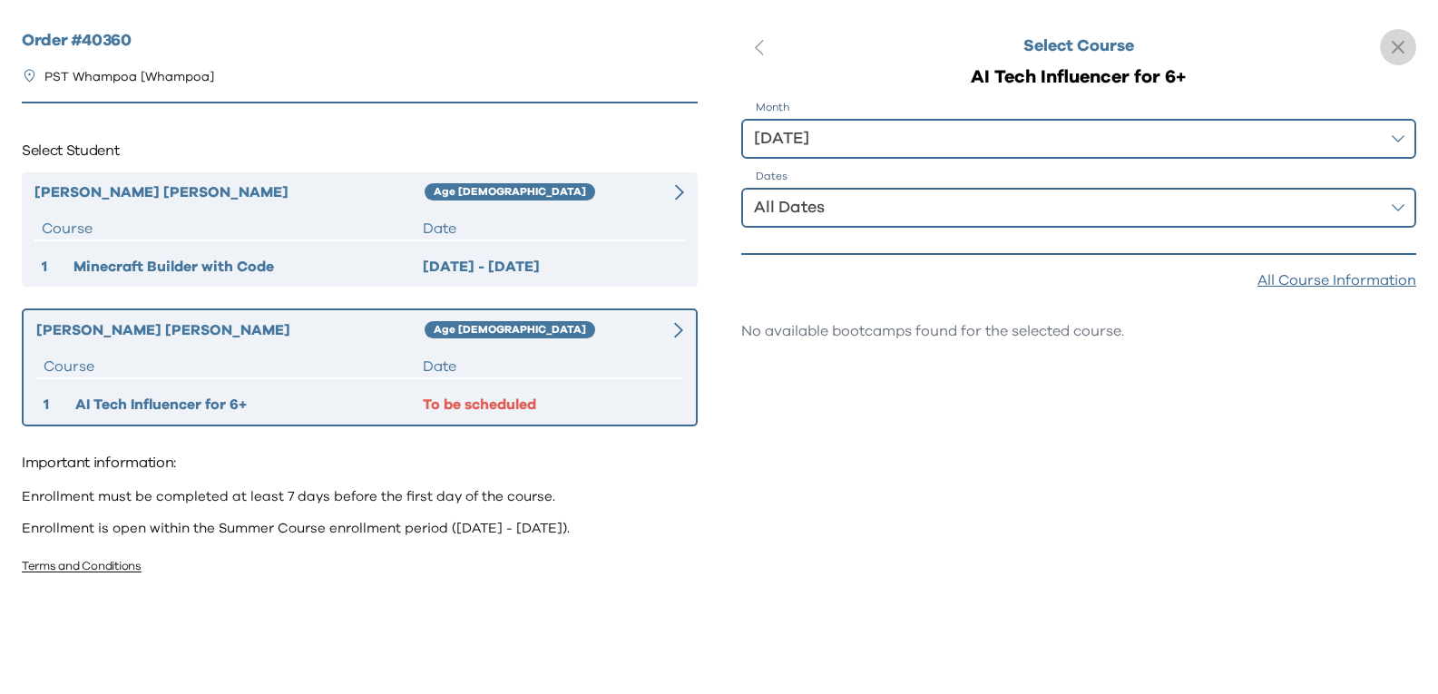
click at [1390, 51] on icon "button" at bounding box center [1398, 47] width 22 height 22
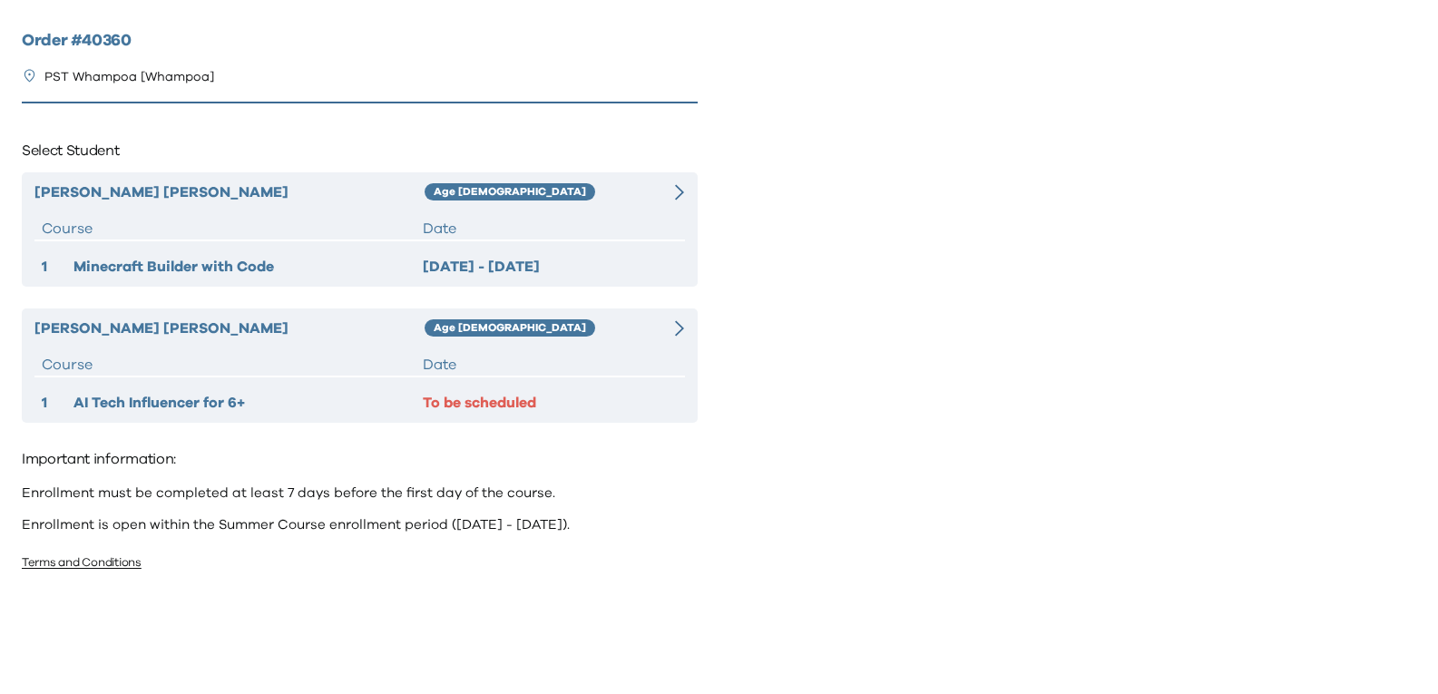
click at [673, 334] on div at bounding box center [668, 329] width 33 height 22
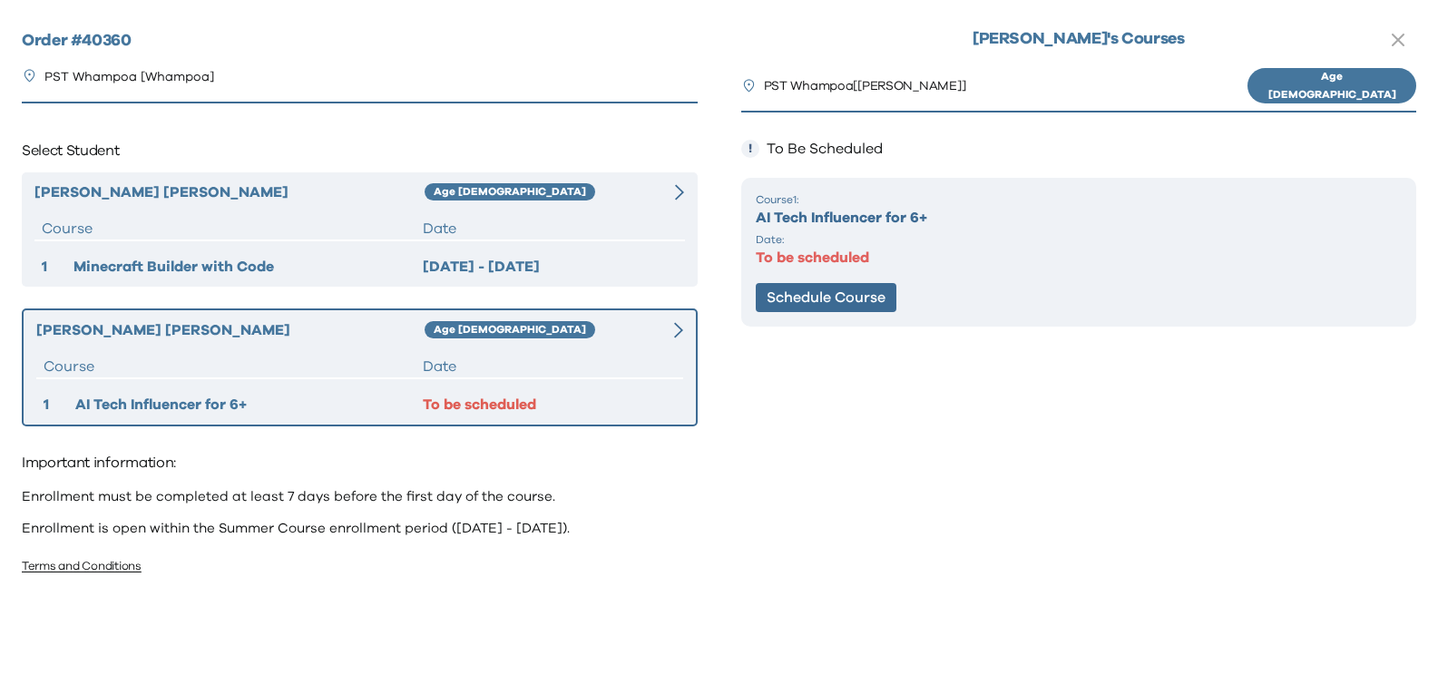
click at [674, 334] on icon at bounding box center [678, 330] width 9 height 16
